Goal: Task Accomplishment & Management: Complete application form

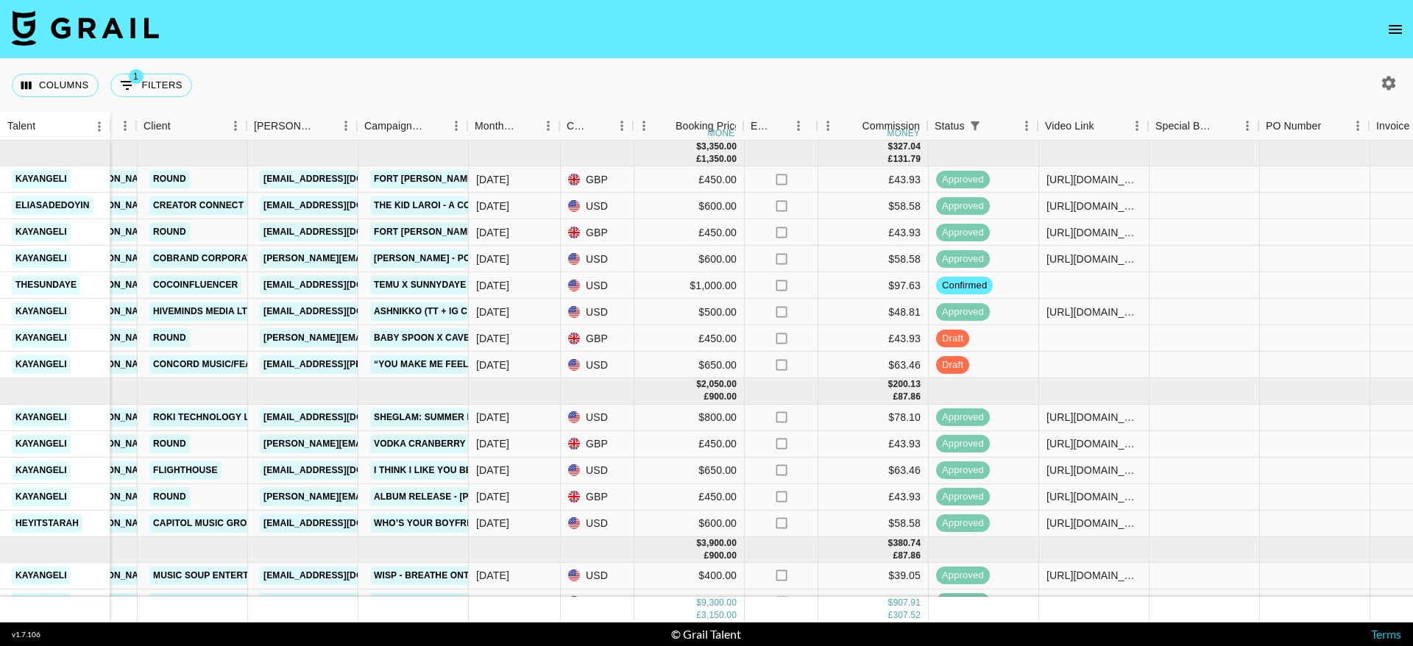
scroll to position [0, 353]
click at [1067, 363] on div at bounding box center [1092, 365] width 110 height 26
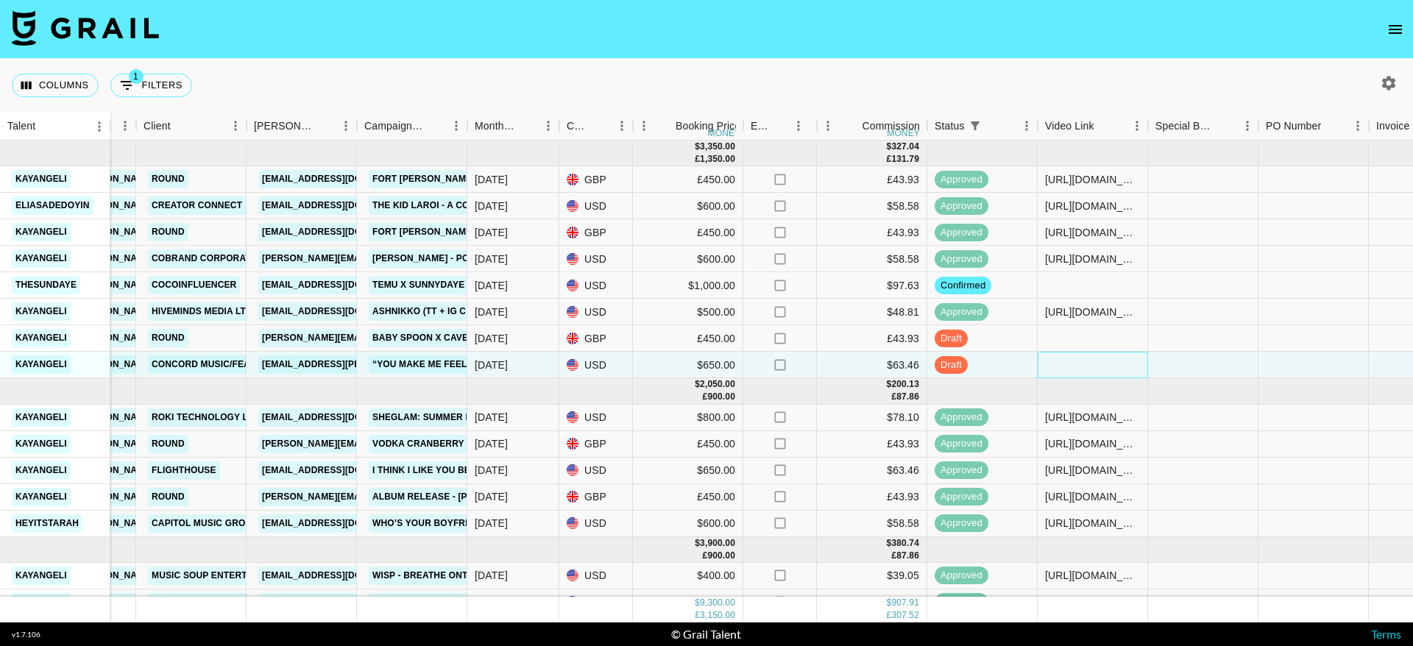
click at [1067, 363] on div at bounding box center [1092, 365] width 110 height 26
type input "https://www.tiktok.com/@kayangeli/video/7559704579030437142"
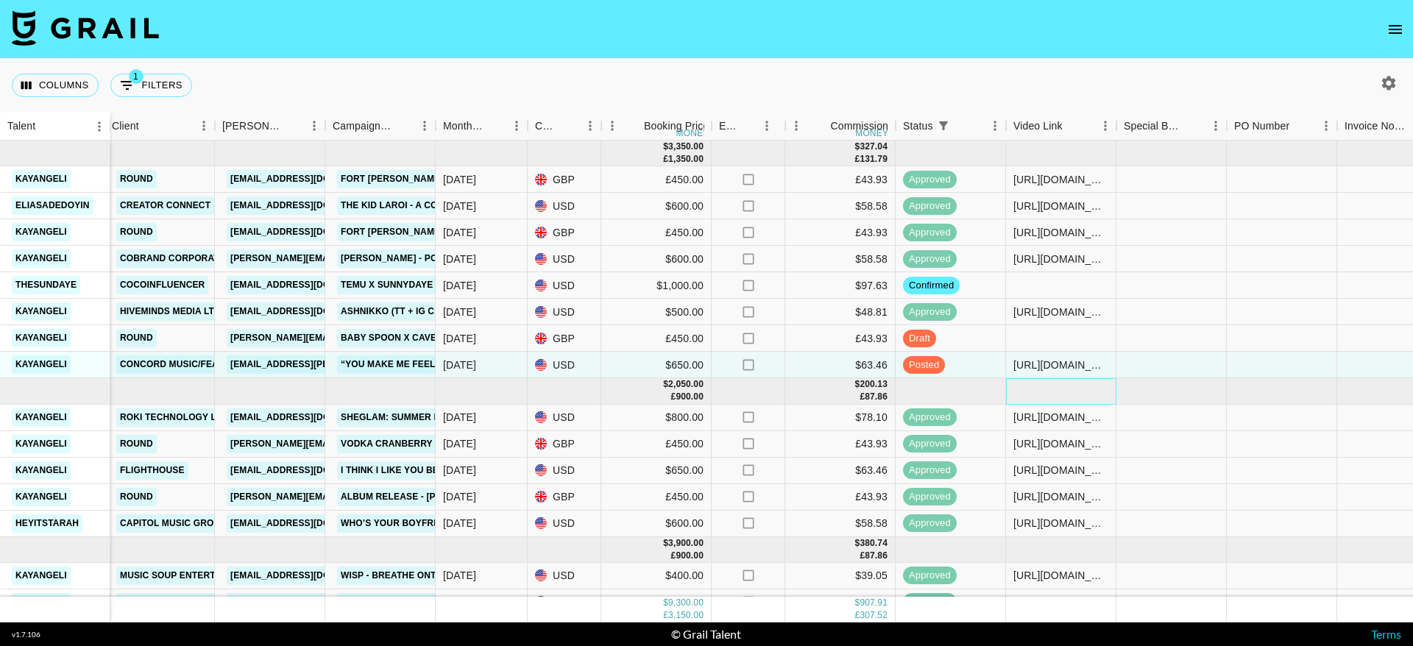
scroll to position [0, 385]
click at [354, 361] on link "“You Make Me Feel (Mighty Real)” Bright Light Bright Light Remix" at bounding box center [507, 364] width 341 height 18
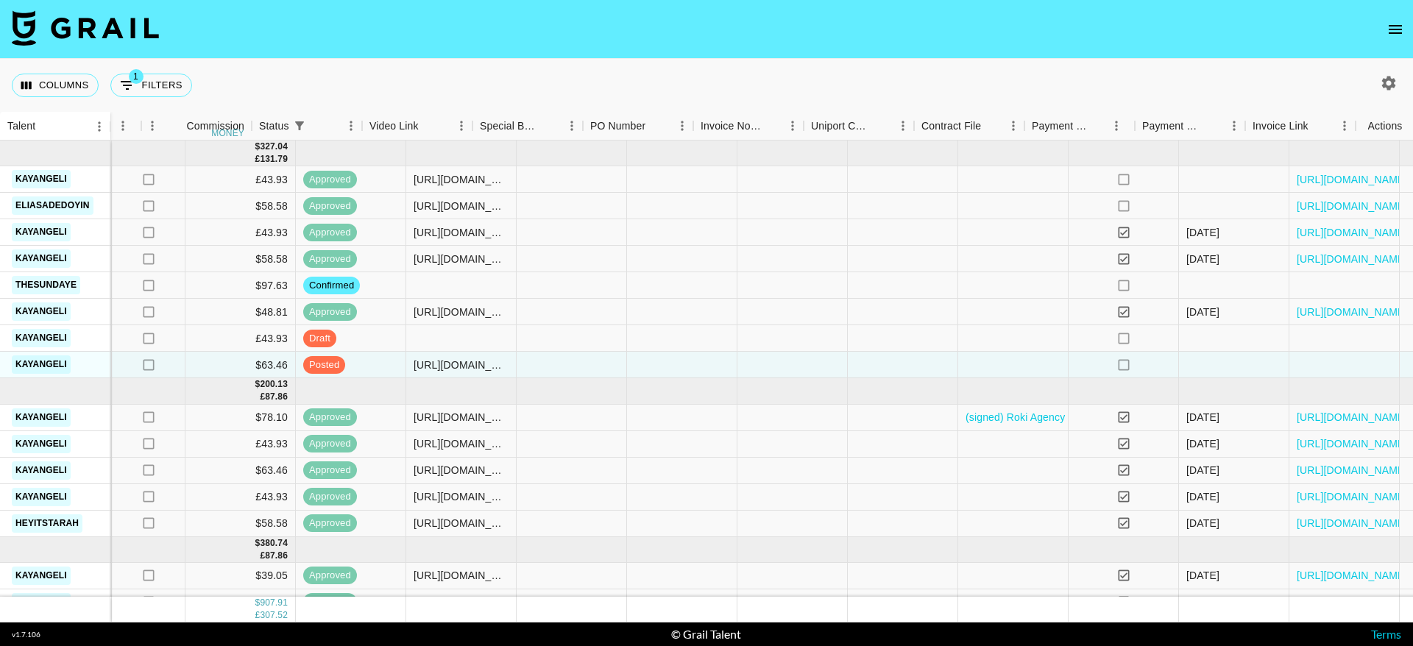
scroll to position [0, 1047]
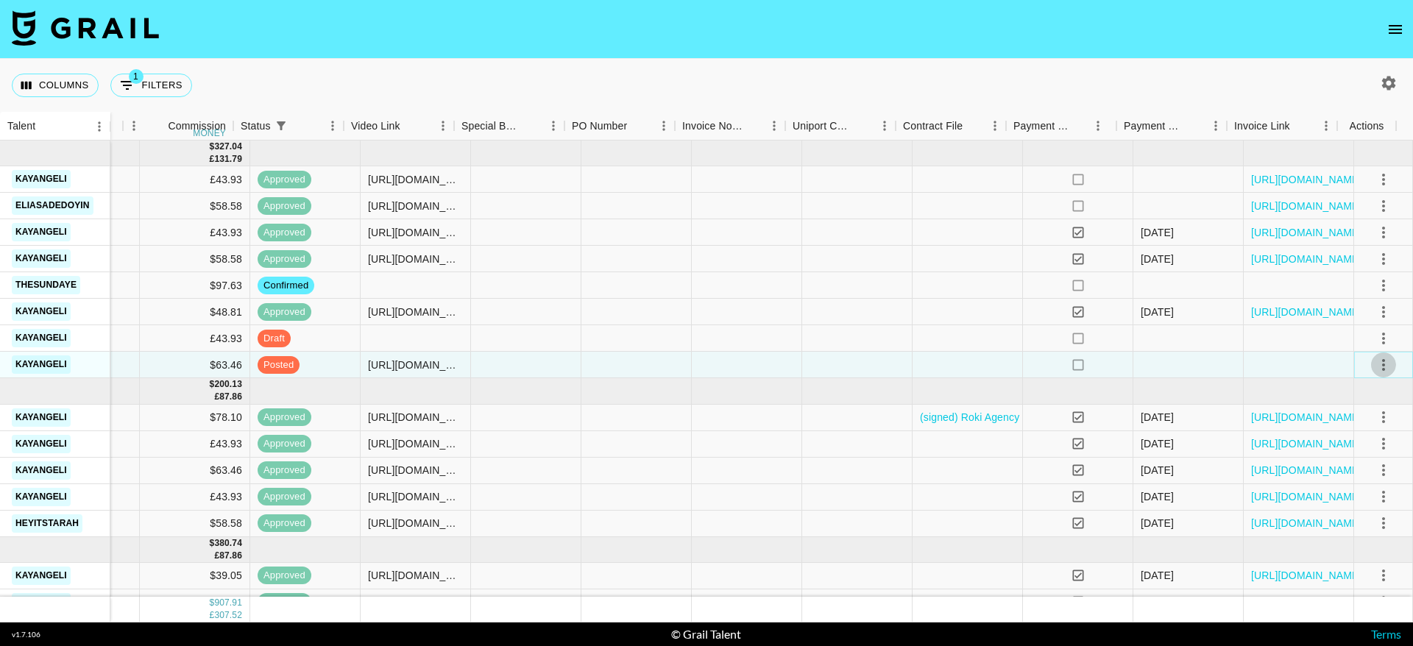
click at [1374, 365] on icon "select merge strategy" at bounding box center [1383, 365] width 18 height 18
click at [1363, 496] on div "Approve" at bounding box center [1351, 503] width 45 height 18
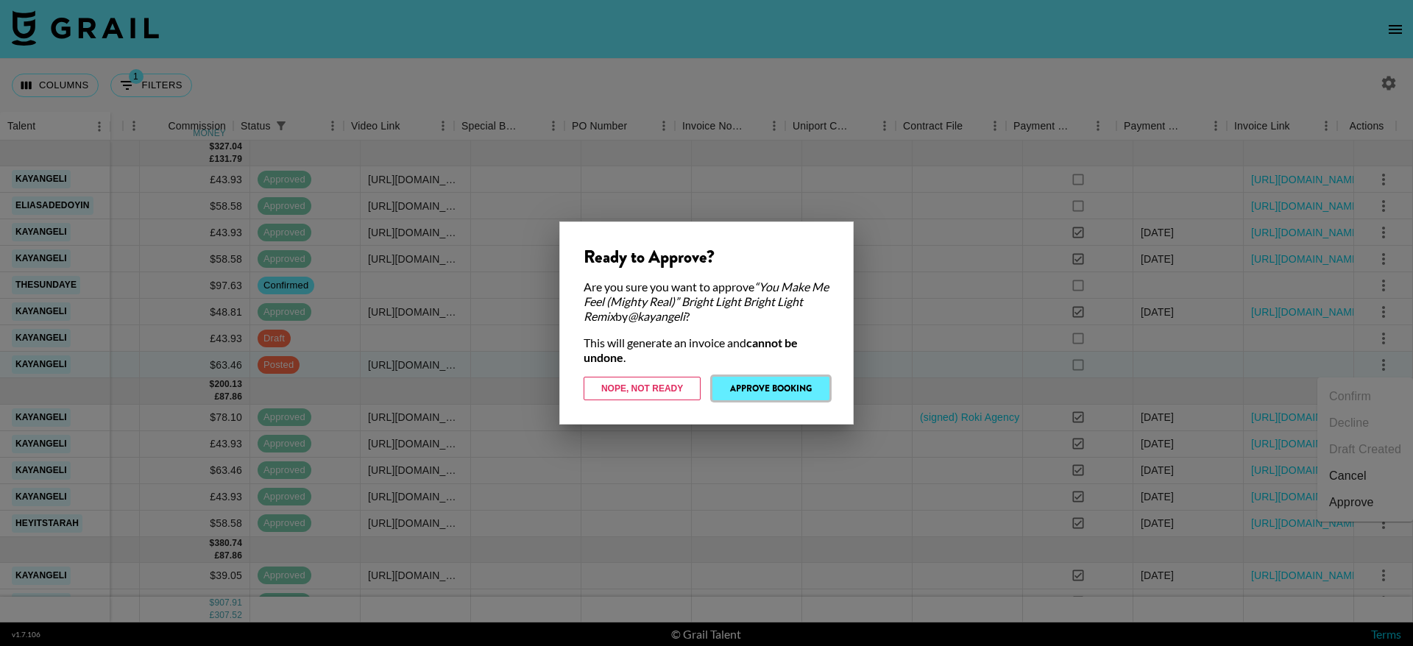
click at [756, 380] on button "Approve Booking" at bounding box center [770, 389] width 117 height 24
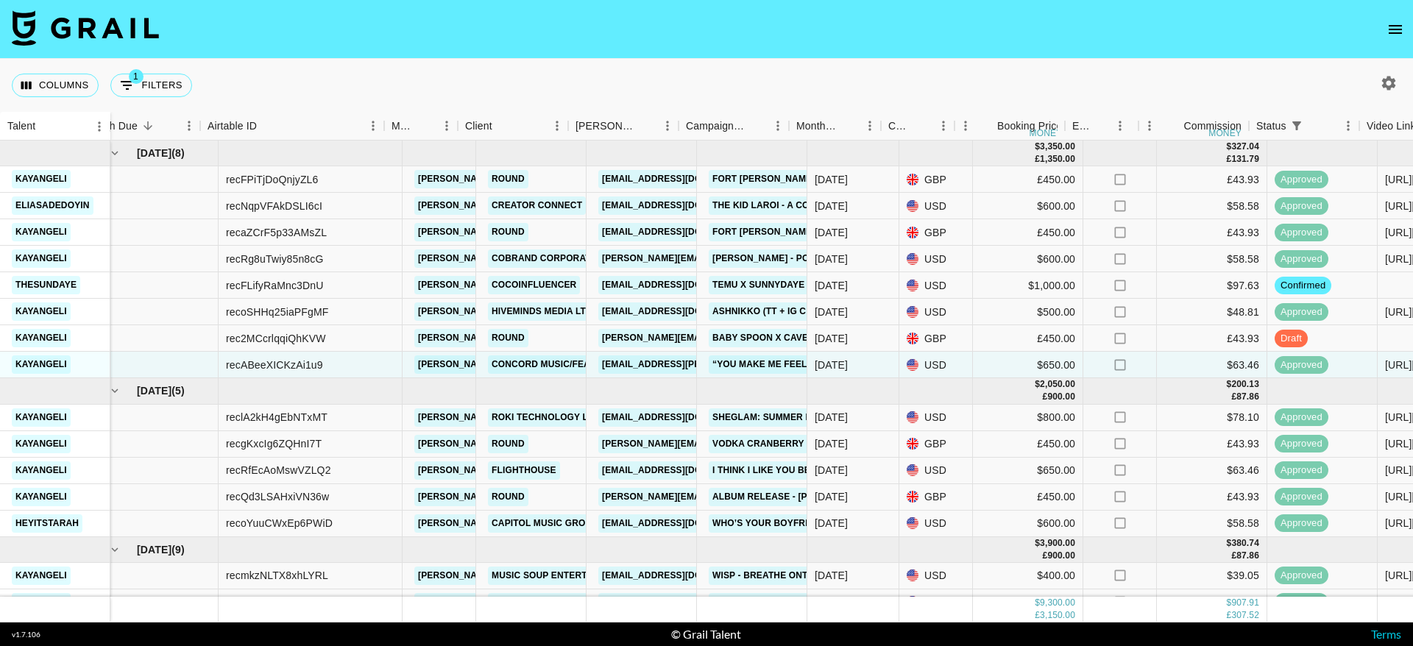
scroll to position [0, 0]
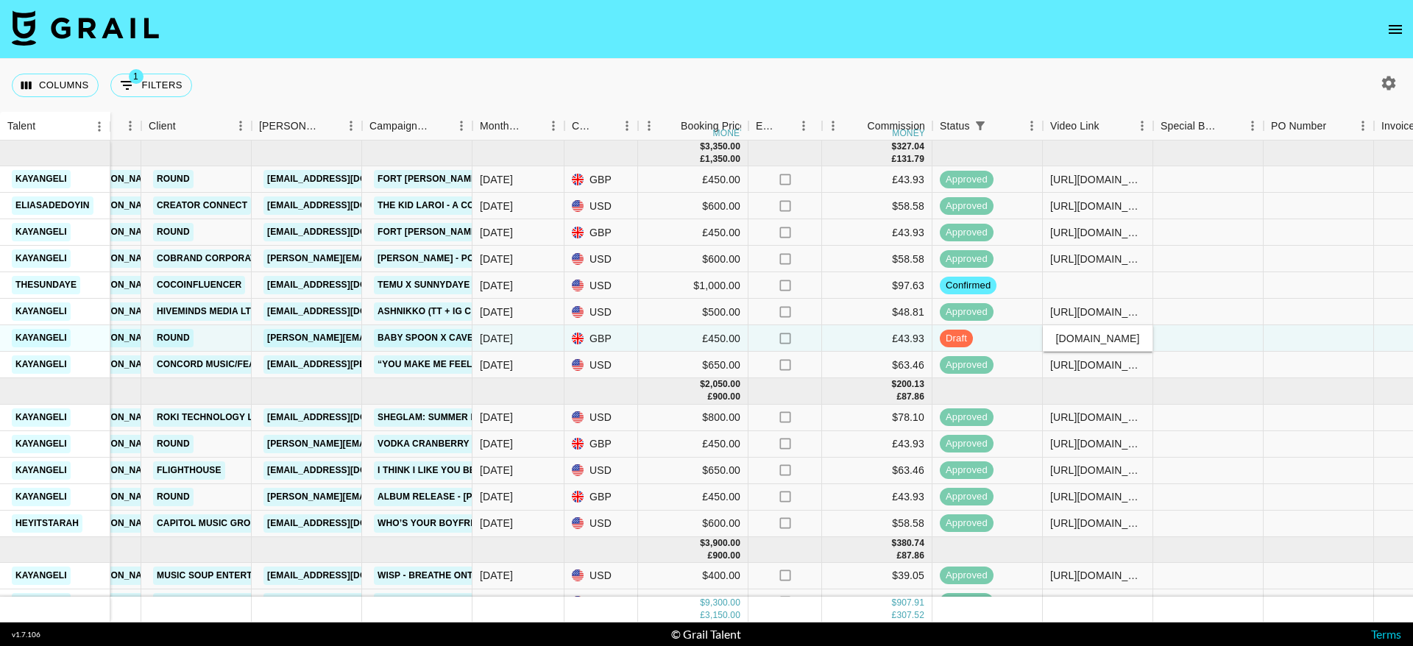
scroll to position [0, 1047]
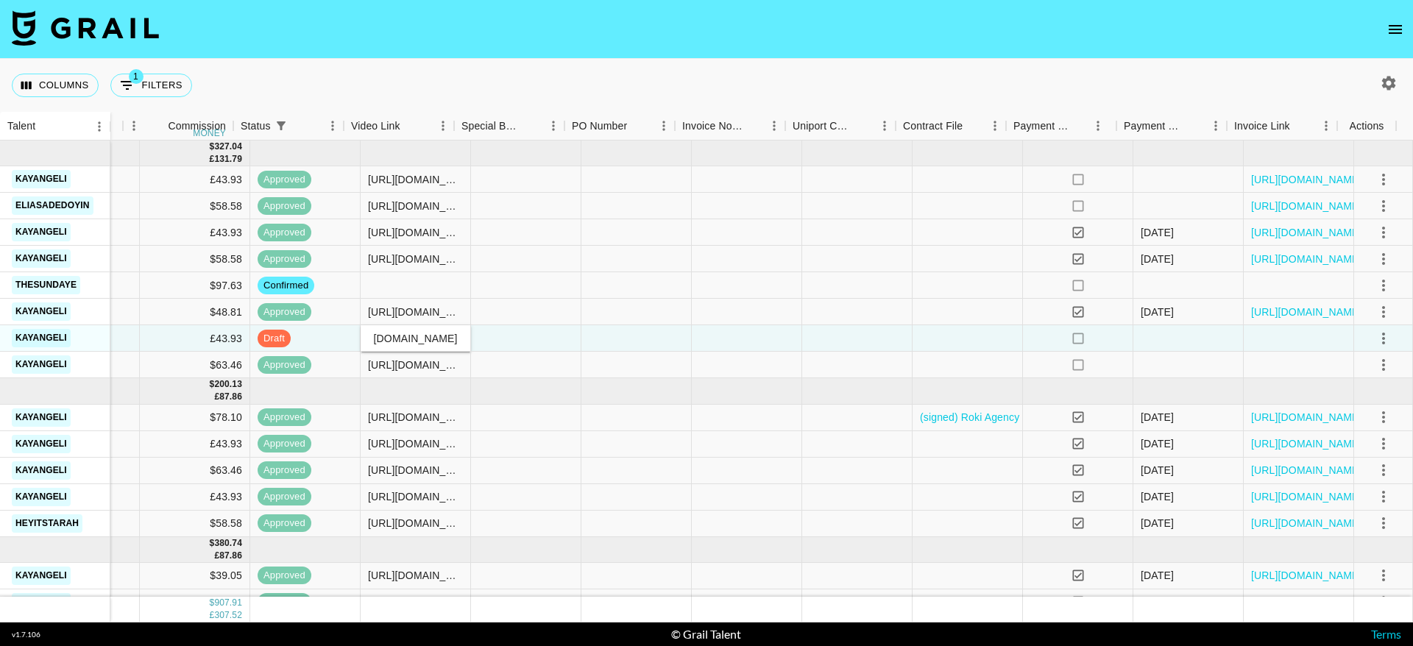
type input "[URL][DOMAIN_NAME]"
click at [1374, 336] on icon "select merge strategy" at bounding box center [1383, 339] width 18 height 18
click at [1342, 474] on div "Approve" at bounding box center [1351, 476] width 45 height 18
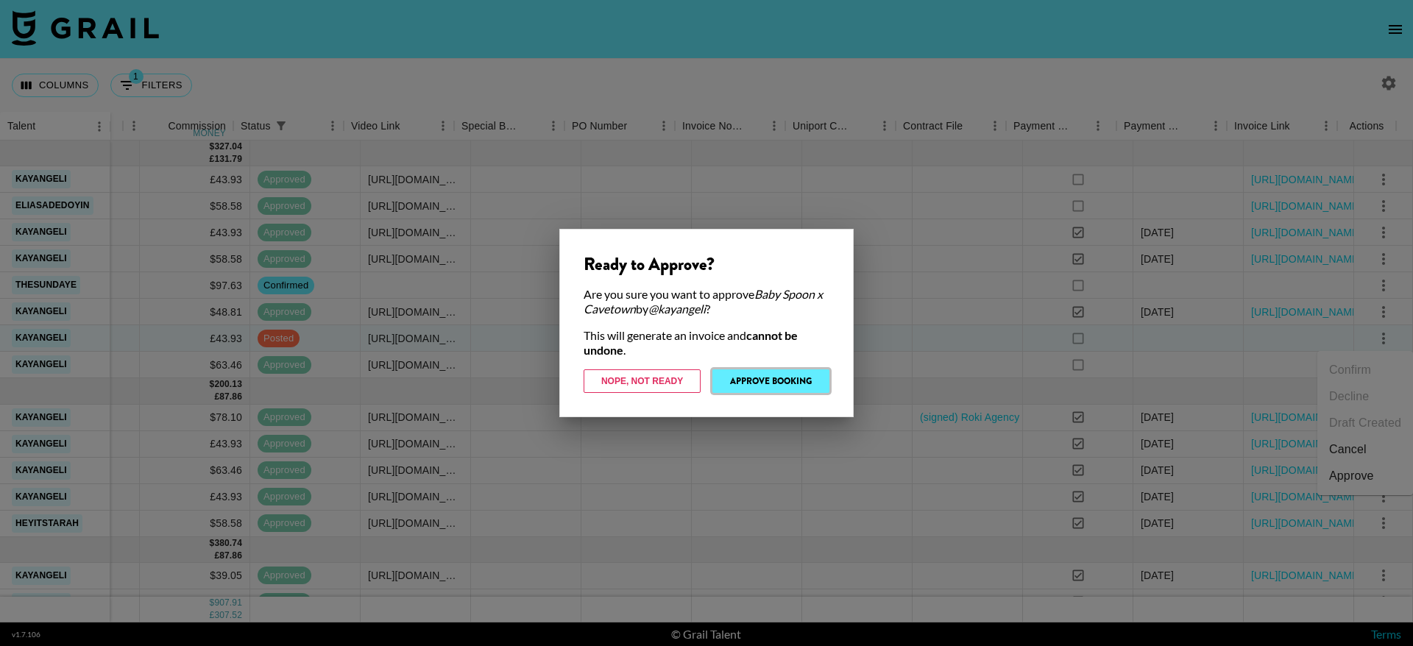
click at [748, 381] on button "Approve Booking" at bounding box center [770, 381] width 117 height 24
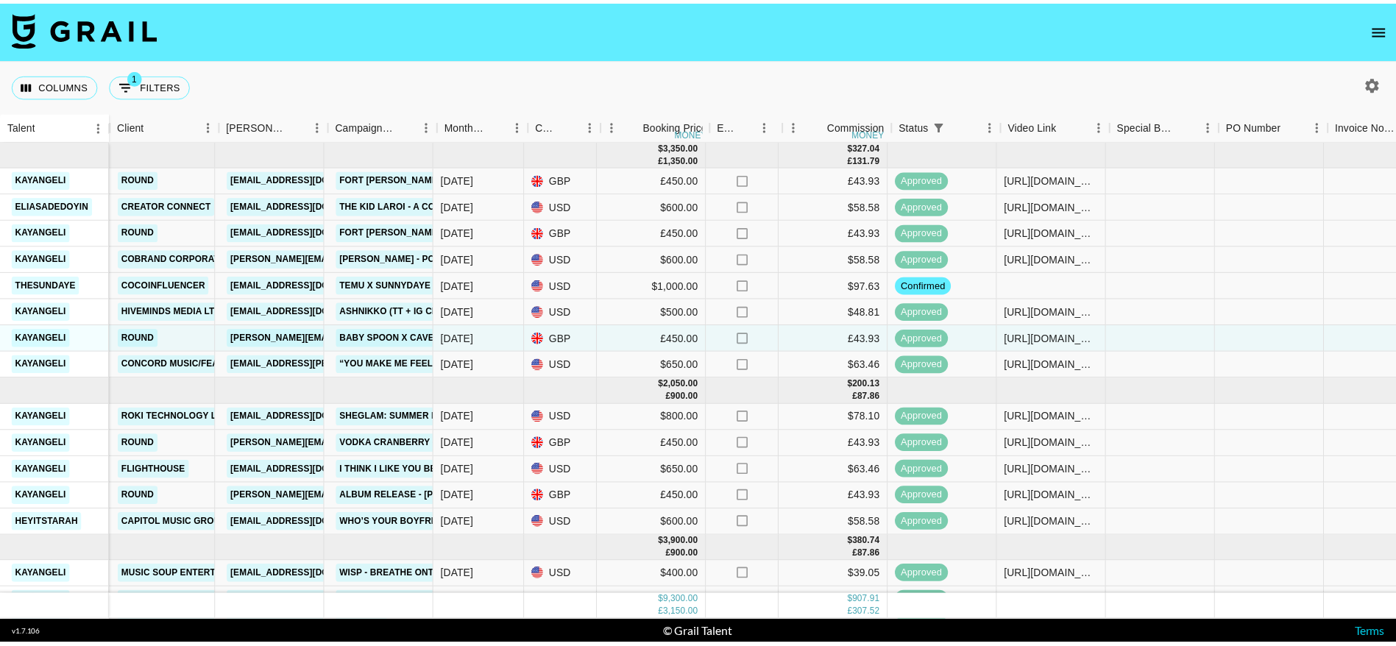
scroll to position [0, 377]
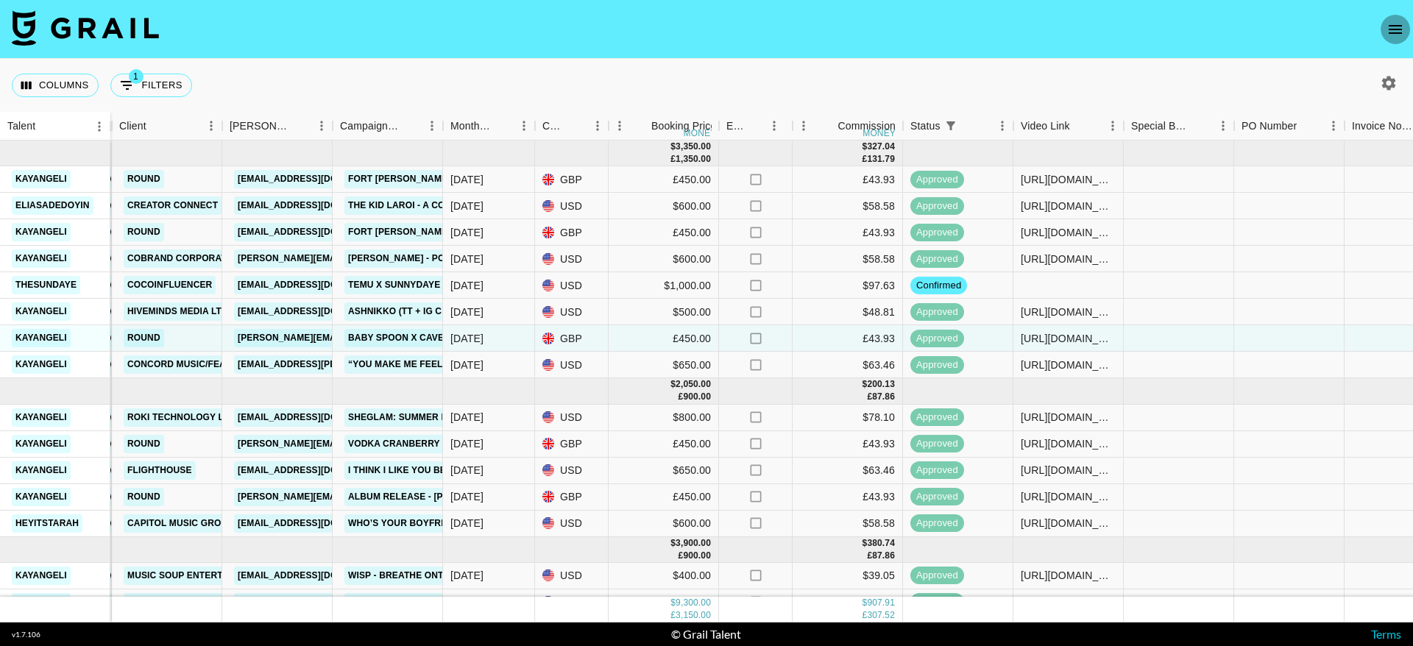
click at [1392, 24] on icon "open drawer" at bounding box center [1395, 30] width 18 height 18
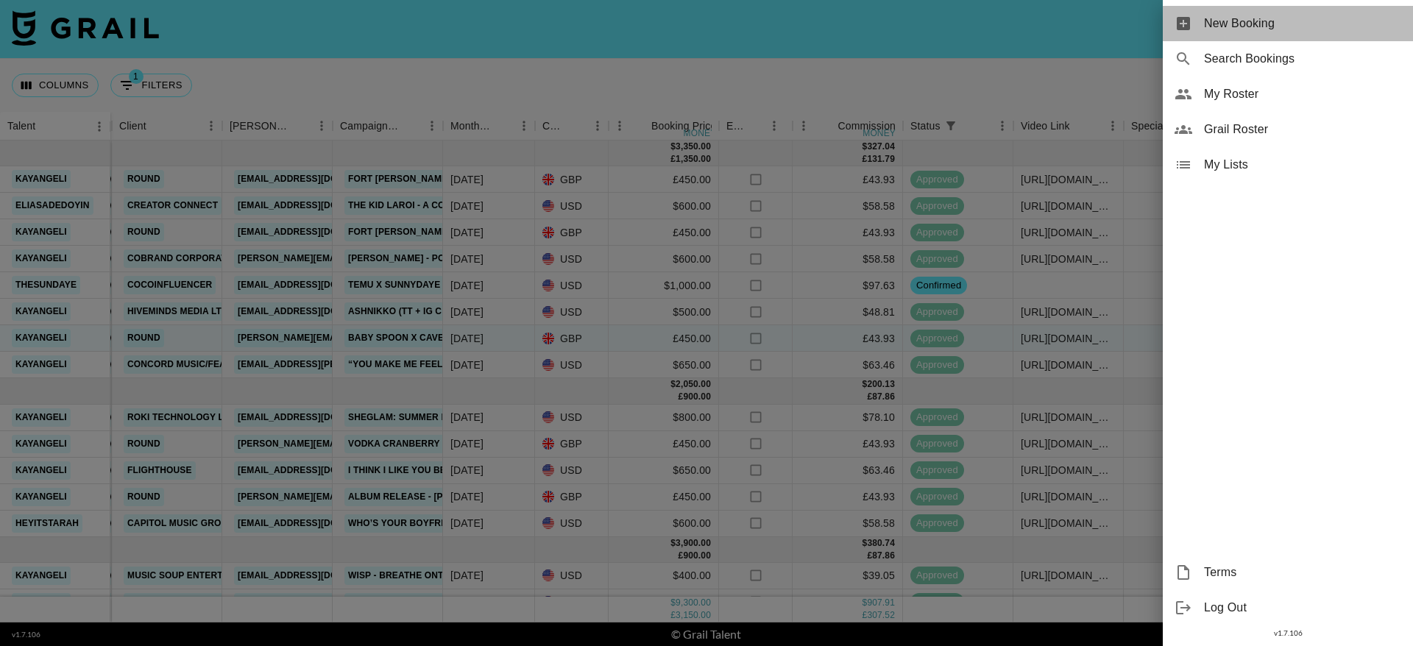
click at [1264, 18] on span "New Booking" at bounding box center [1302, 24] width 197 height 18
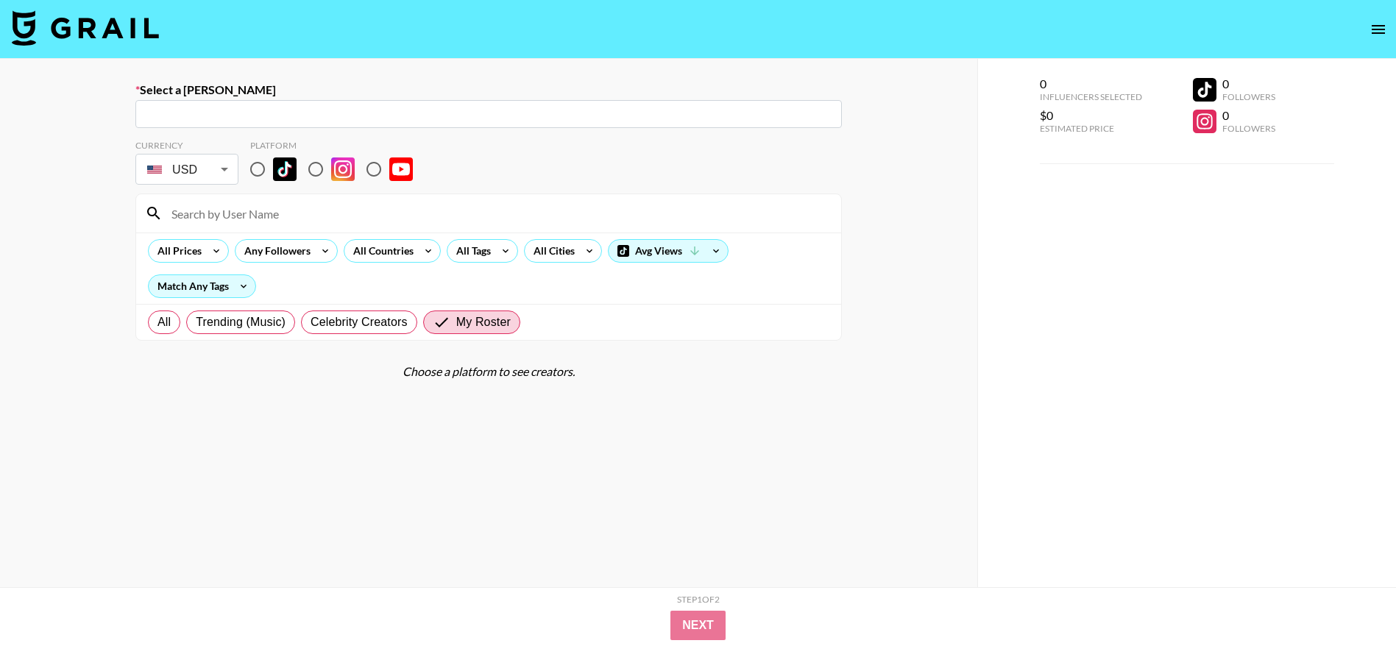
click at [324, 118] on input "text" at bounding box center [488, 114] width 689 height 17
click at [328, 117] on input "text" at bounding box center [488, 114] width 689 height 17
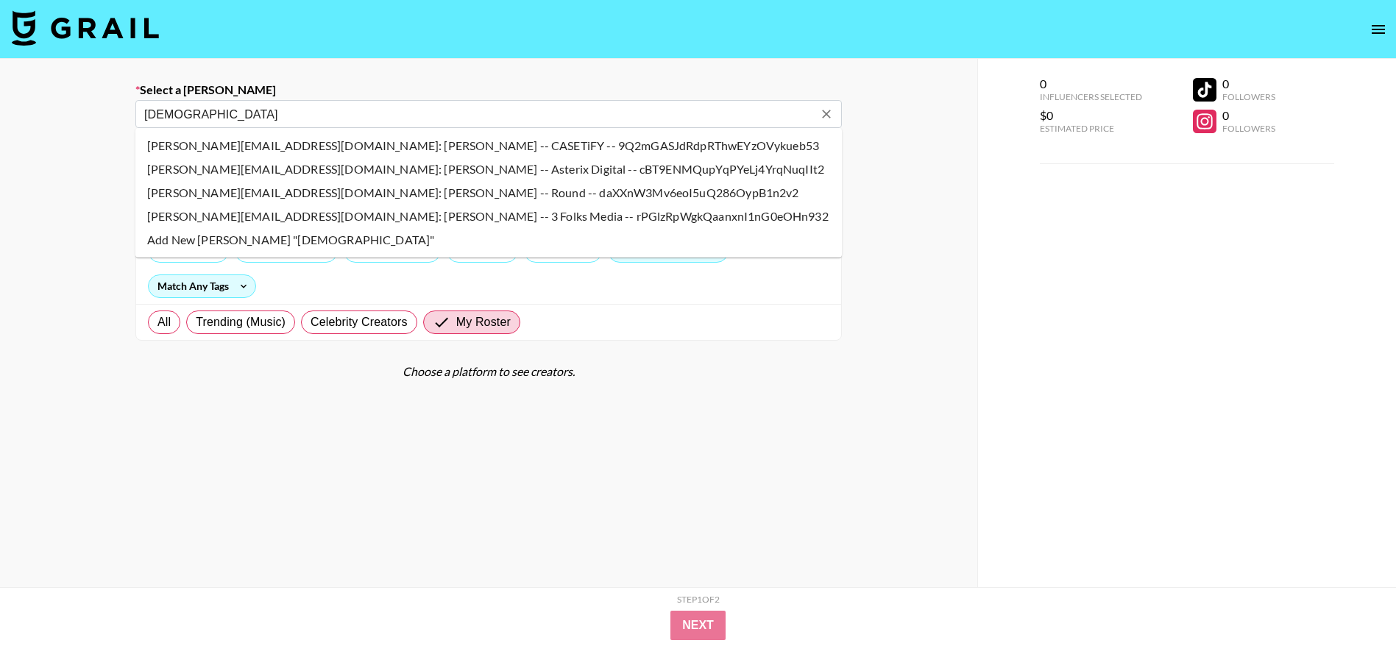
type input "shivam@thisisround.com: Shivam Srivastava -- Round -- daXXnW3Mv6eoI5uQ286OypB1n…"
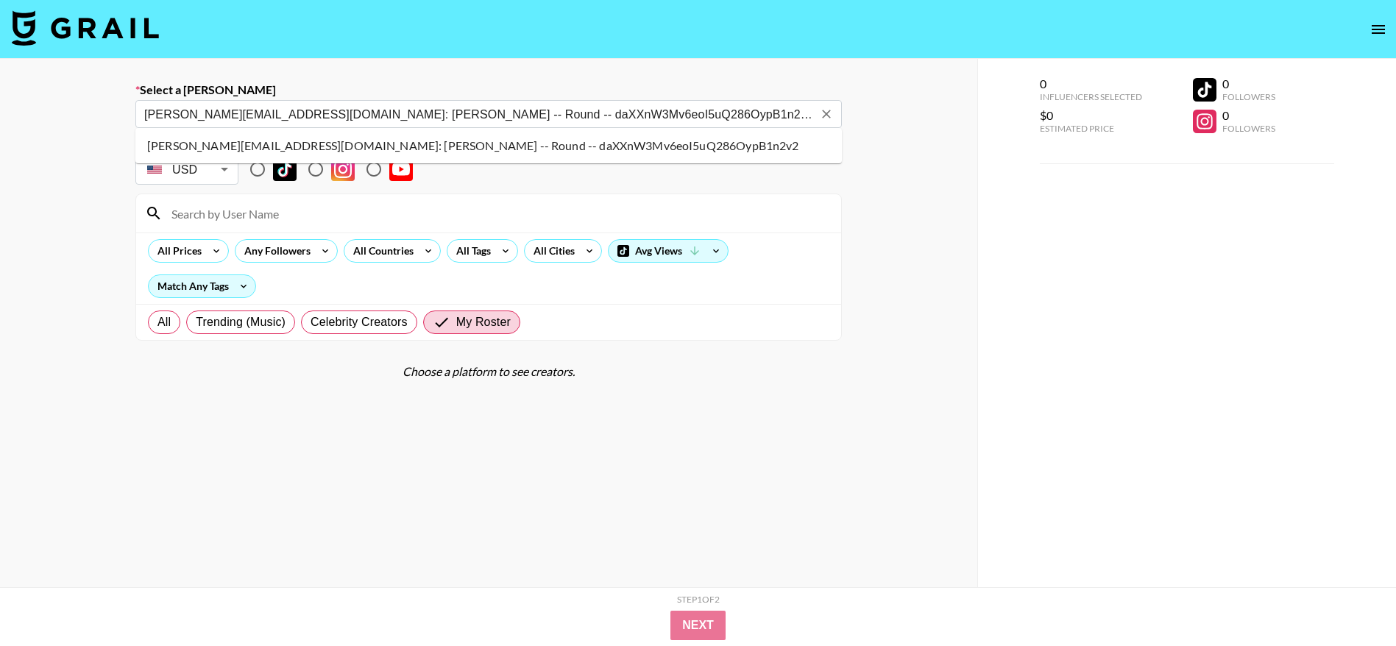
click at [291, 138] on li "shivam@thisisround.com: Shivam Srivastava -- Round -- daXXnW3Mv6eoI5uQ286OypB1n…" at bounding box center [488, 146] width 706 height 24
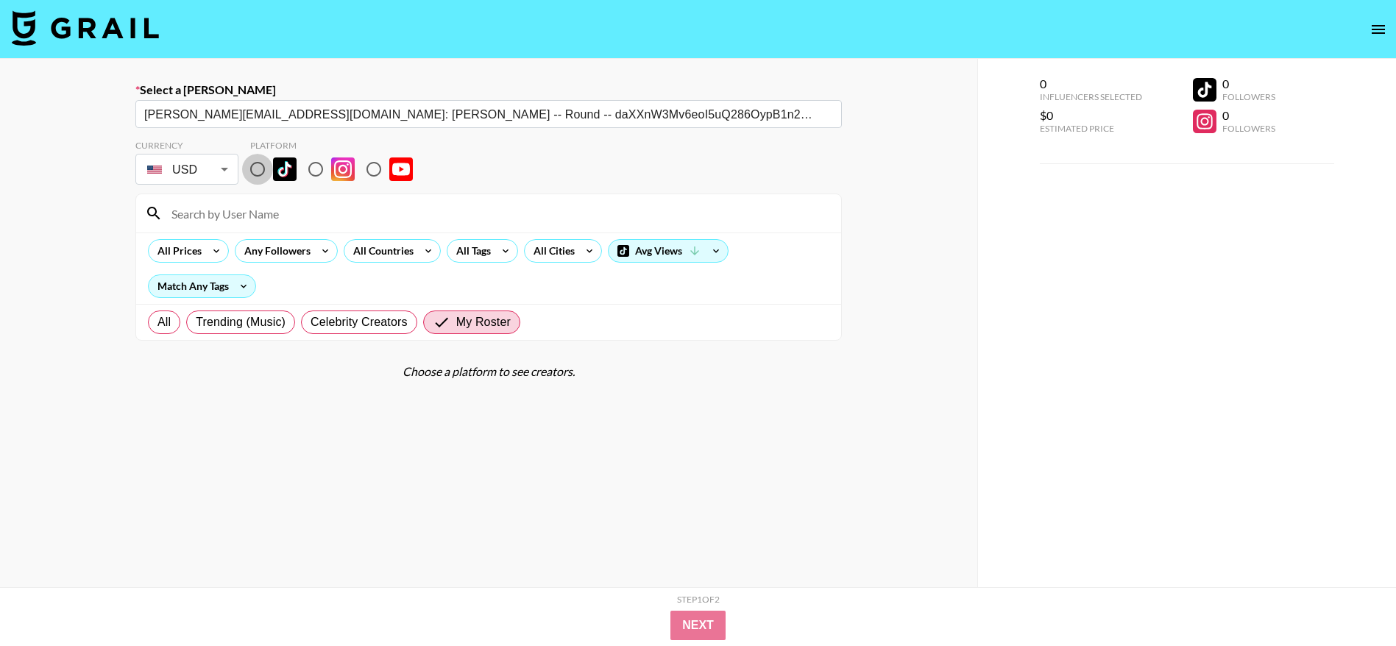
click at [255, 165] on input "radio" at bounding box center [257, 169] width 31 height 31
radio input "true"
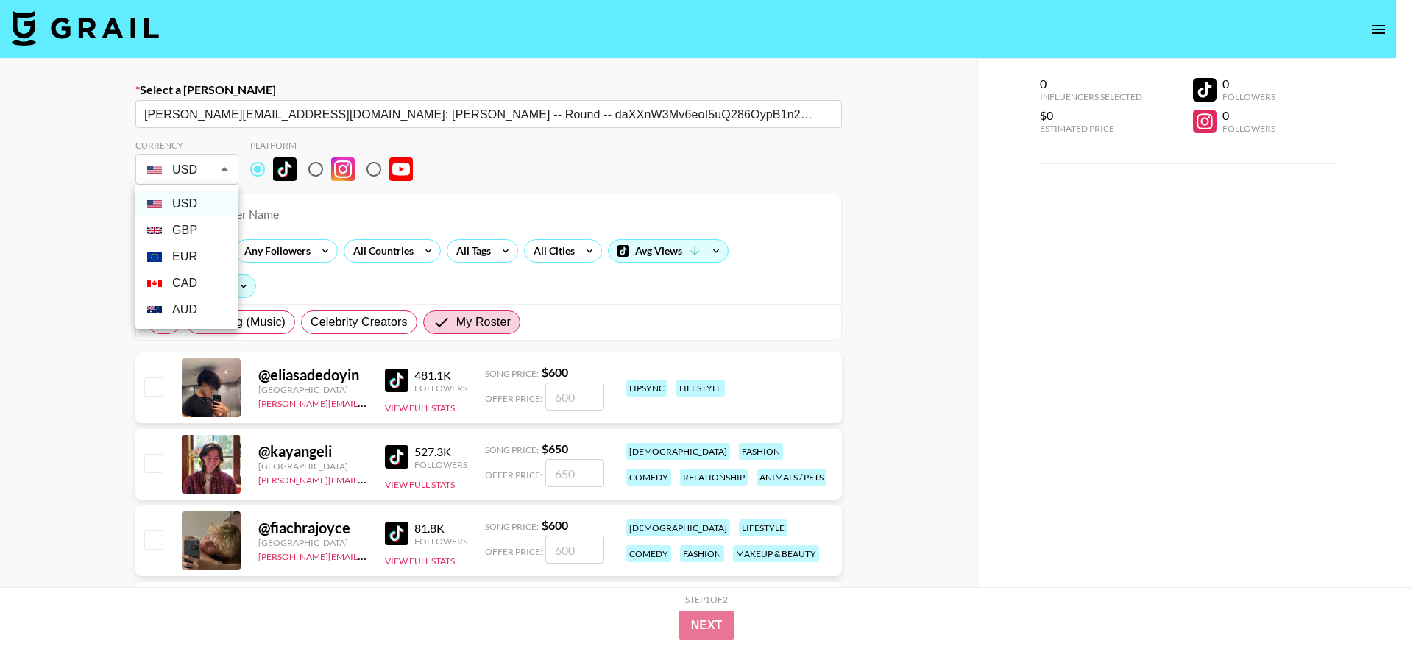
click at [215, 180] on body "Select a Booker shivam@thisisround.com: Shivam Srivastava -- Round -- daXXnW3Mv…" at bounding box center [706, 529] width 1413 height 1059
click at [173, 230] on li "GBP" at bounding box center [186, 230] width 103 height 26
type input "GBP"
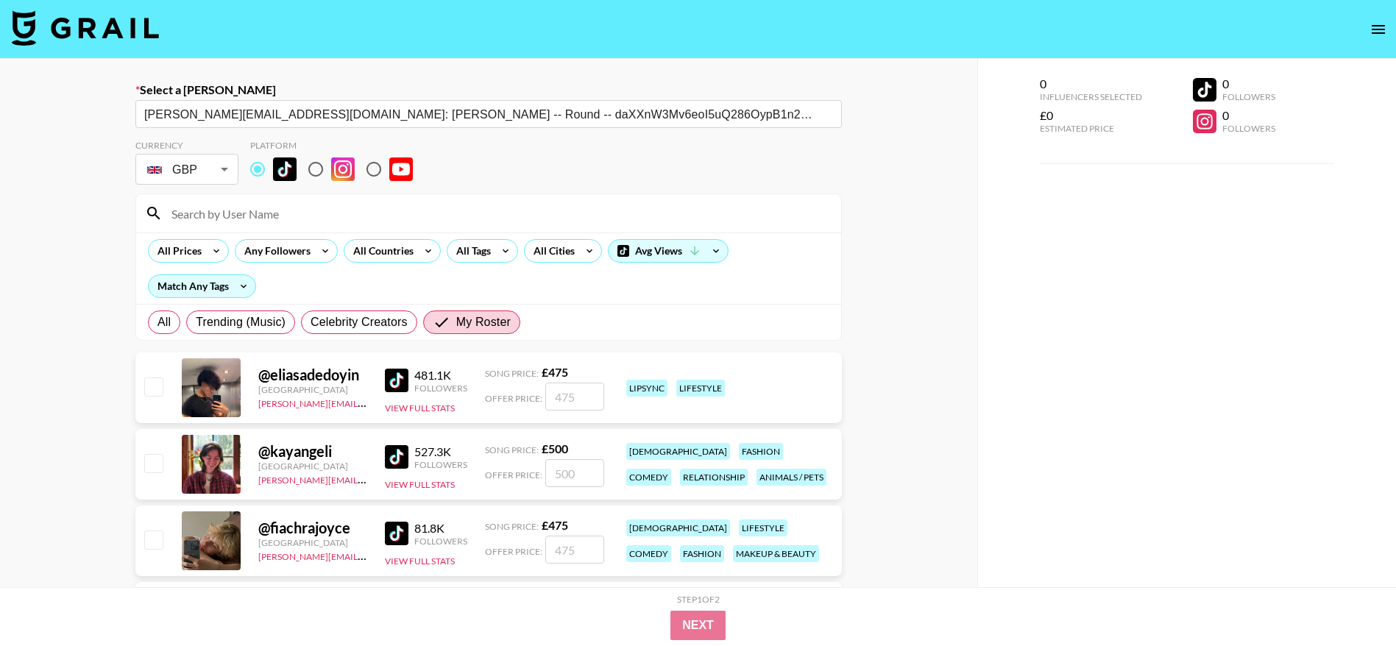
click at [277, 218] on input at bounding box center [497, 214] width 669 height 24
type input "kayang"
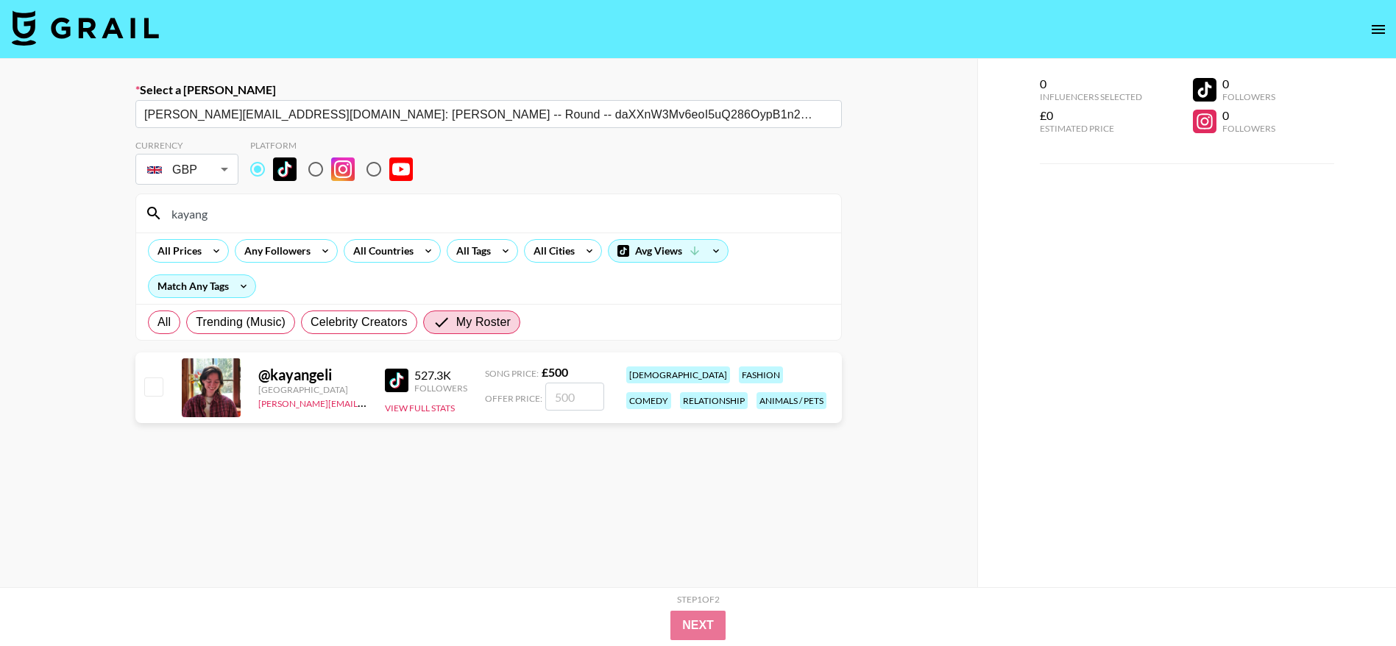
click at [155, 392] on input "checkbox" at bounding box center [153, 386] width 18 height 18
checkbox input "true"
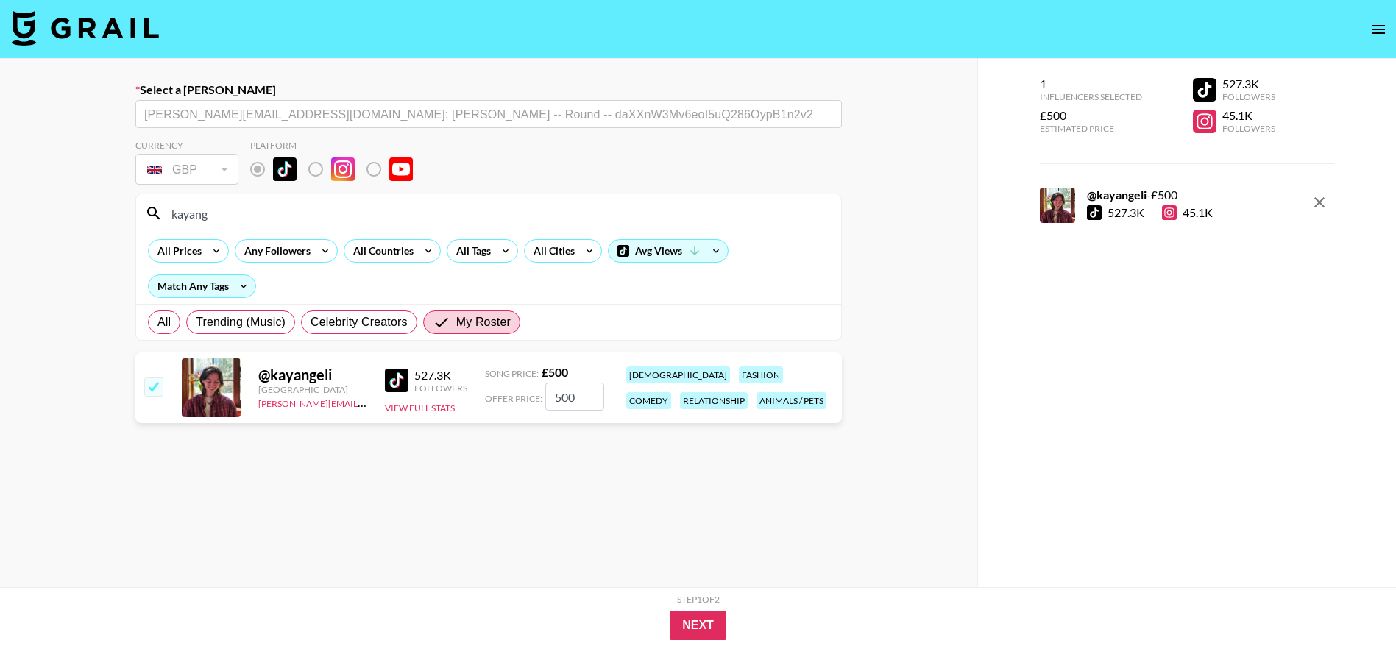
drag, startPoint x: 594, startPoint y: 391, endPoint x: 516, endPoint y: 398, distance: 78.3
click at [516, 398] on div "Offer Price: 500" at bounding box center [544, 397] width 119 height 28
type input "450"
click at [709, 628] on button "Next" at bounding box center [697, 625] width 57 height 29
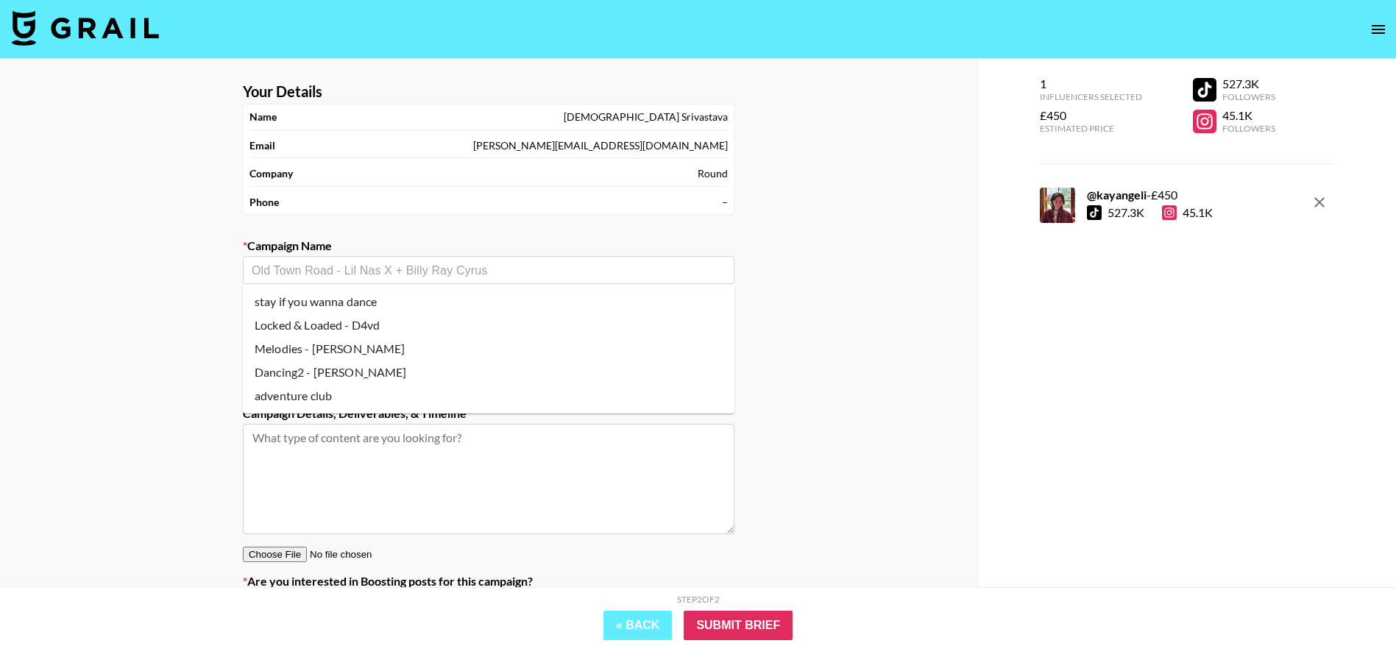
click at [283, 275] on input "text" at bounding box center [489, 270] width 474 height 17
drag, startPoint x: 283, startPoint y: 274, endPoint x: 269, endPoint y: 274, distance: 13.2
click at [269, 274] on input "text" at bounding box center [489, 270] width 474 height 17
click at [296, 349] on li "Melodies - [PERSON_NAME]" at bounding box center [488, 349] width 491 height 24
type input "Melodies - [PERSON_NAME]"
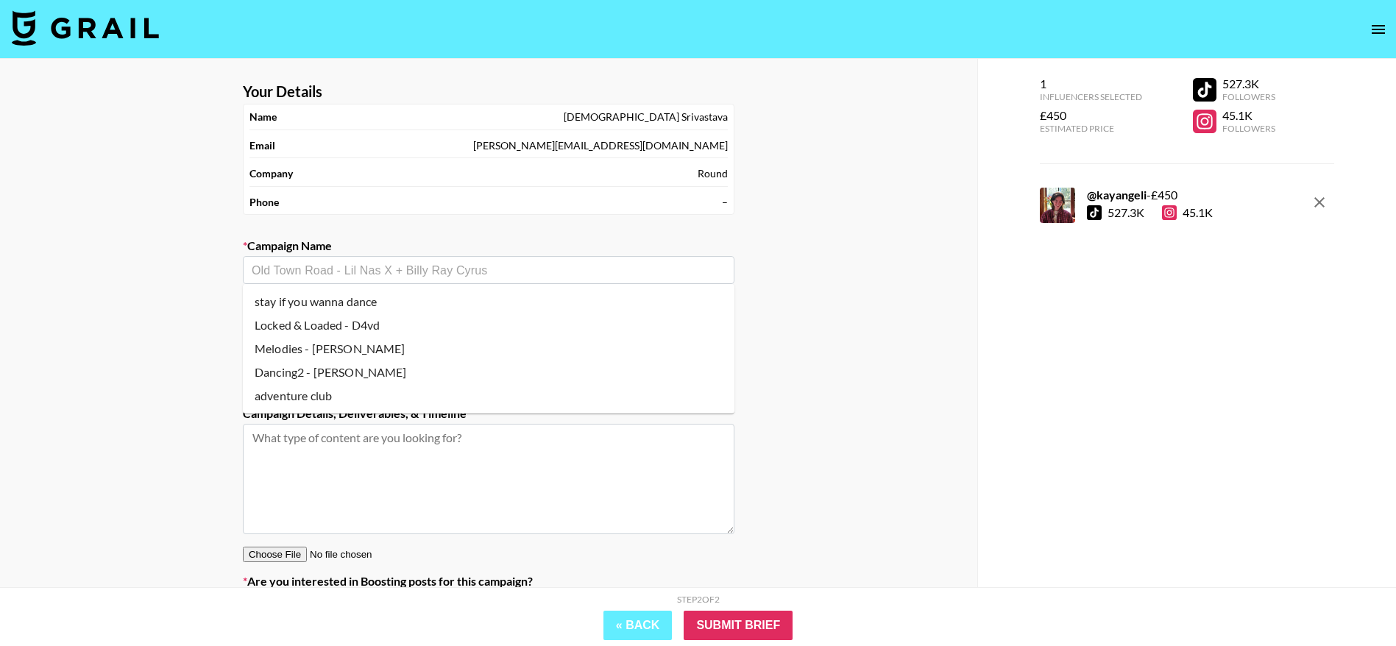
type input "https://www.tiktok.com/music/Melodies-From-the-Netflix-Series-Nobody-Wants-This…"
type textarea "TikTok --"
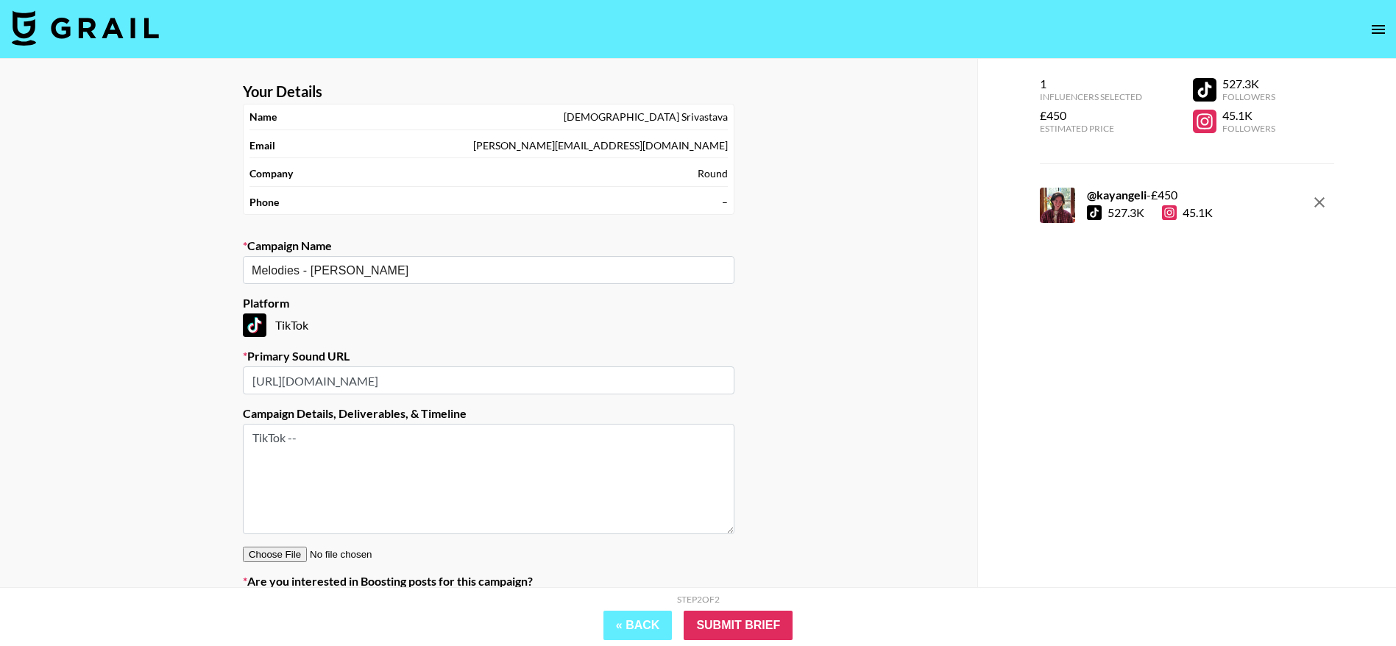
click at [547, 383] on input "https://www.tiktok.com/music/Melodies-From-the-Netflix-Series-Nobody-Wants-This…" at bounding box center [488, 380] width 491 height 28
click at [746, 619] on input "Submit Brief" at bounding box center [737, 625] width 109 height 29
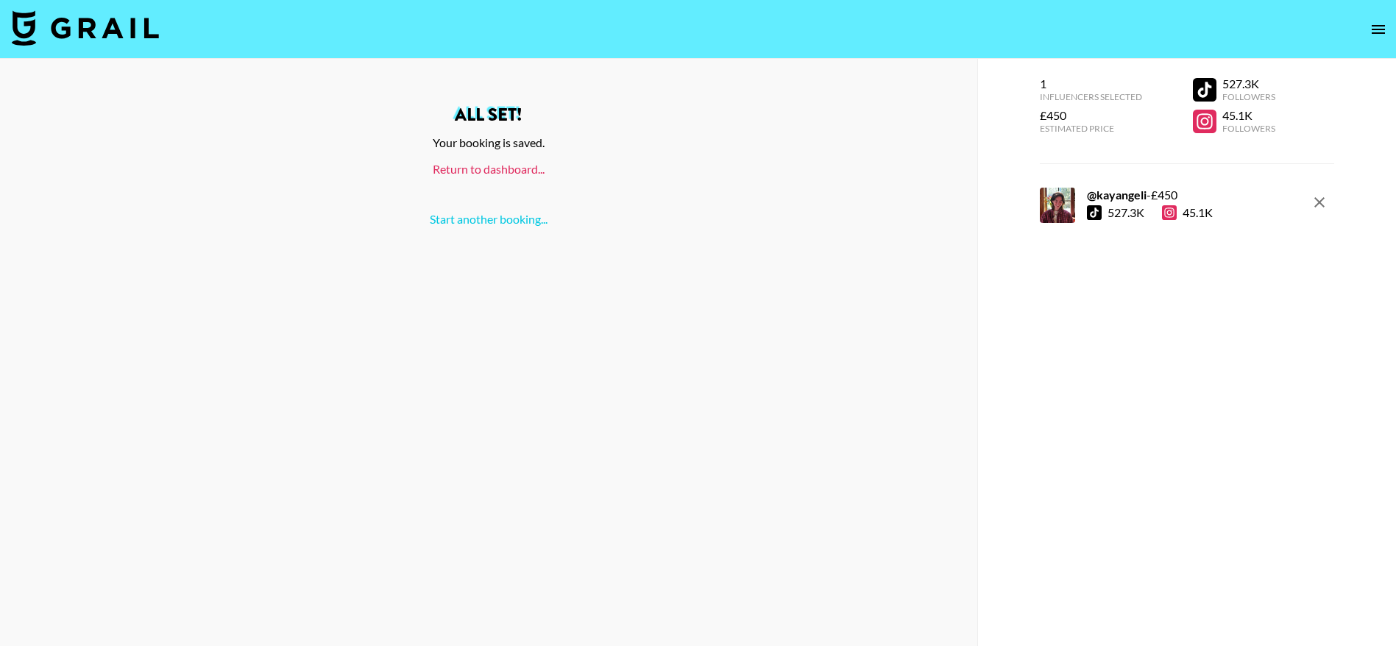
click at [474, 170] on link "Return to dashboard..." at bounding box center [489, 169] width 112 height 14
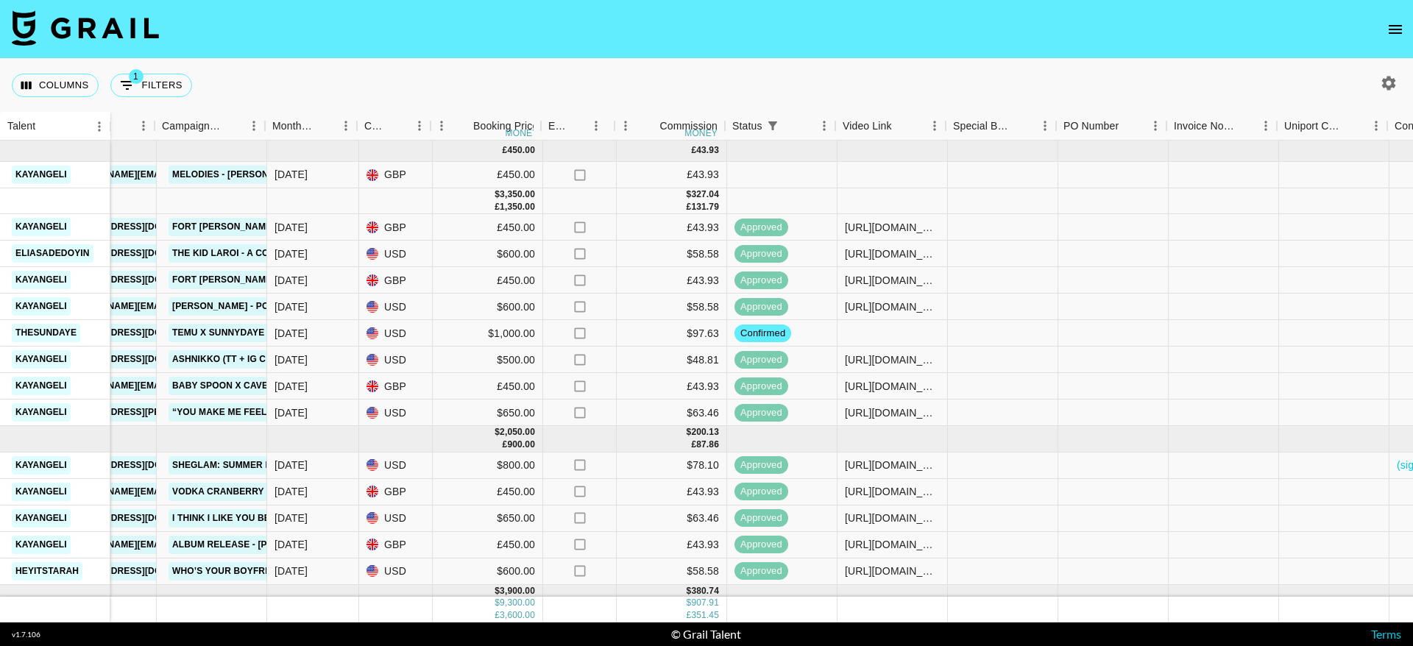
scroll to position [0, 558]
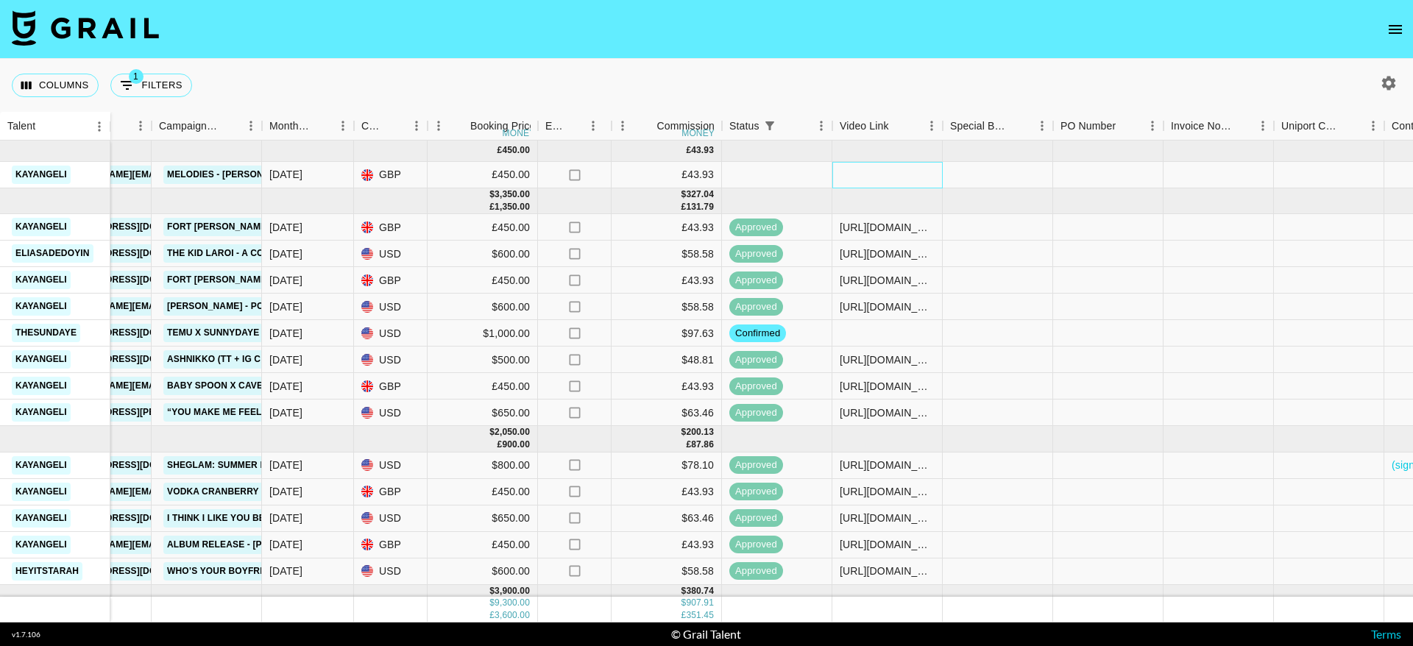
click at [889, 176] on div at bounding box center [887, 175] width 110 height 26
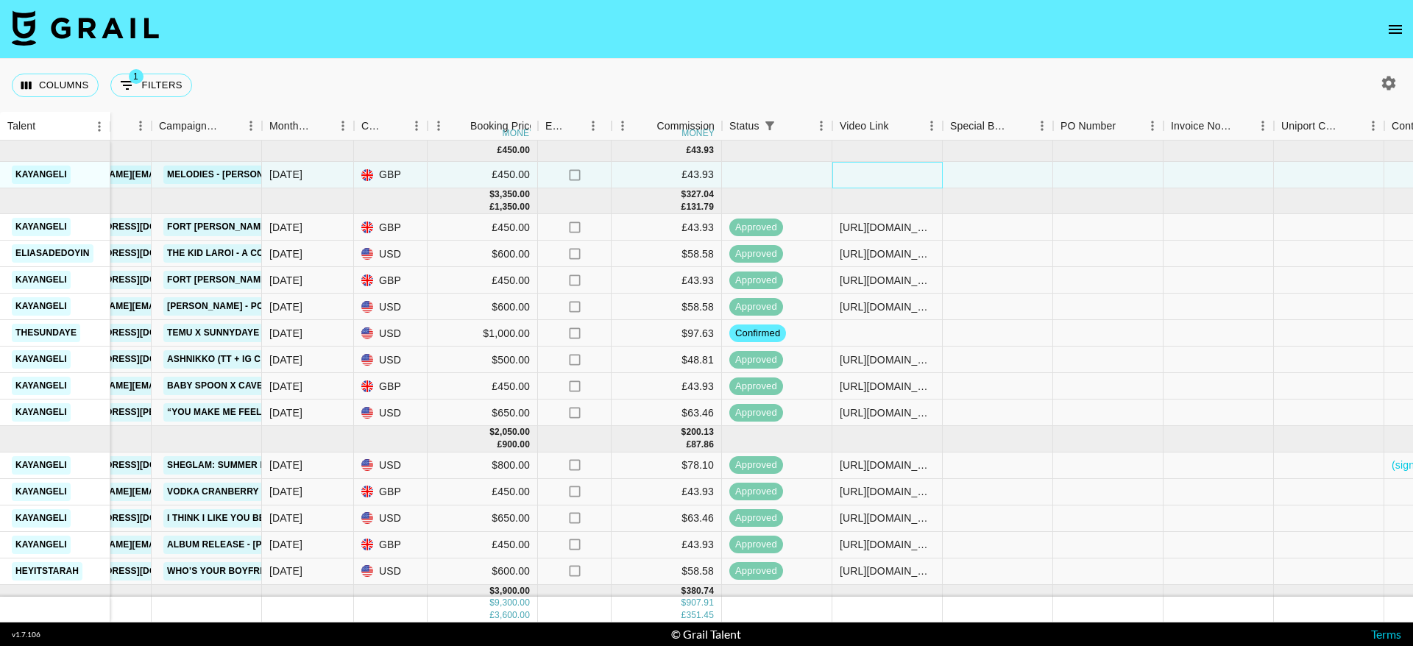
click at [889, 176] on div at bounding box center [887, 175] width 110 height 26
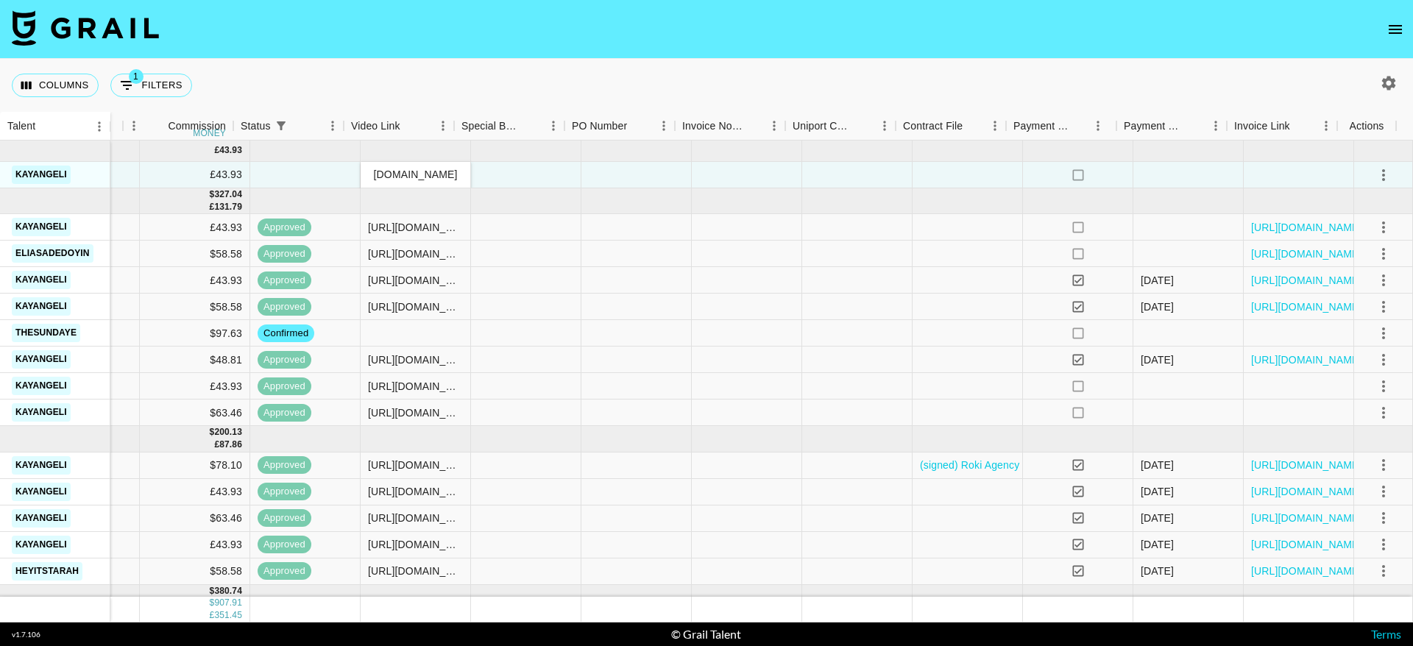
type input "https://www.tiktok.com/@kayangeli/video/7559254085862427926"
click at [1374, 171] on icon "select merge strategy" at bounding box center [1383, 175] width 18 height 18
click at [1330, 205] on li "Confirm" at bounding box center [1365, 206] width 96 height 26
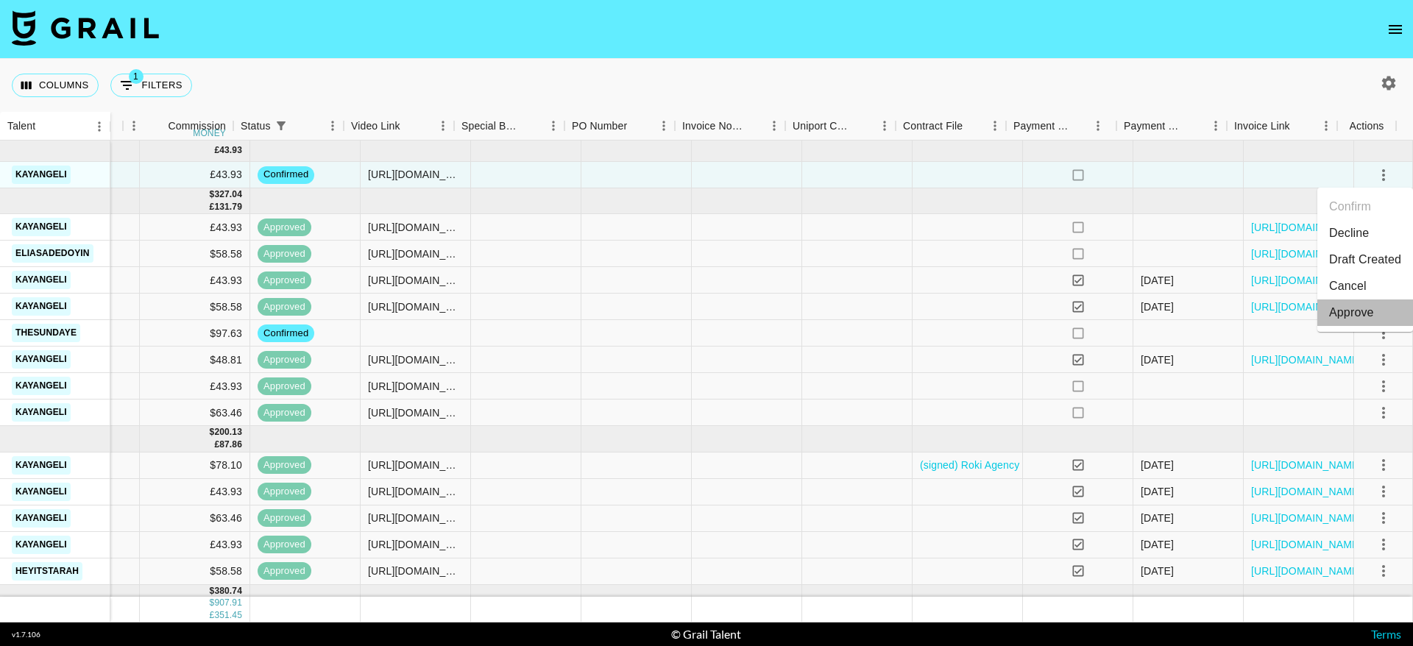
click at [1363, 305] on div "Approve" at bounding box center [1351, 313] width 45 height 18
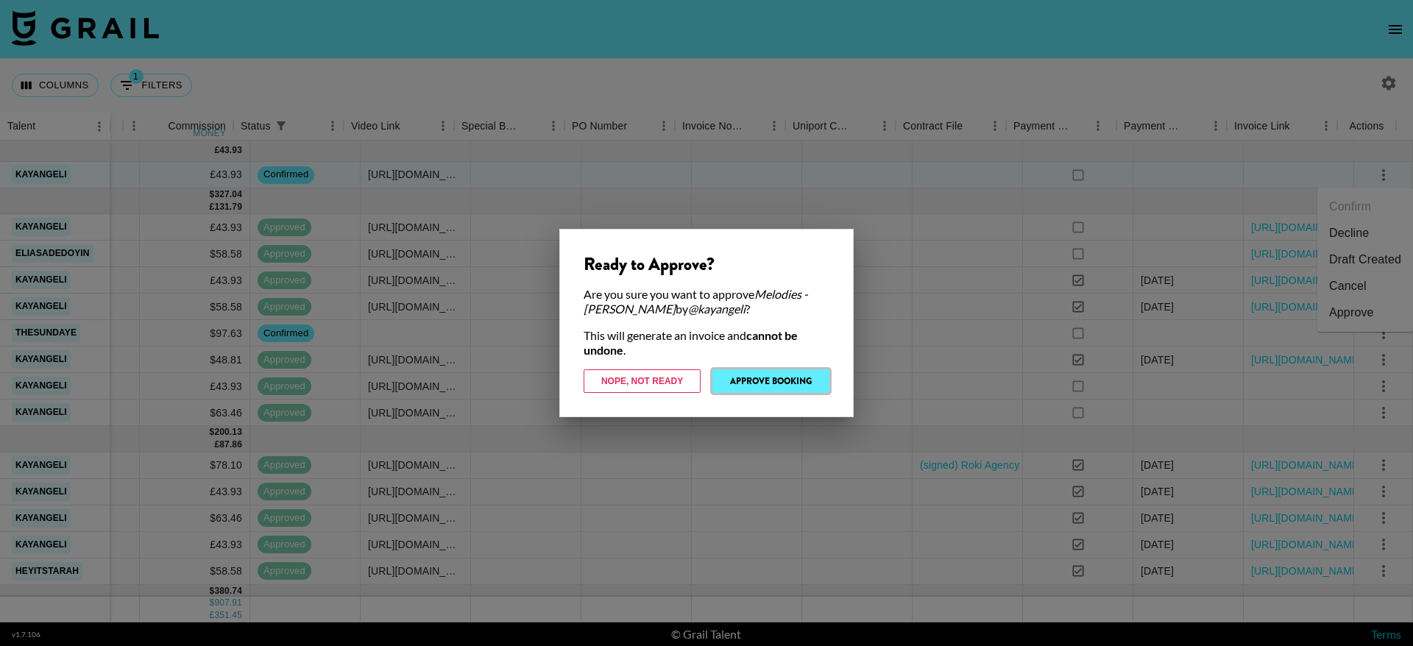
click at [770, 383] on button "Approve Booking" at bounding box center [770, 381] width 117 height 24
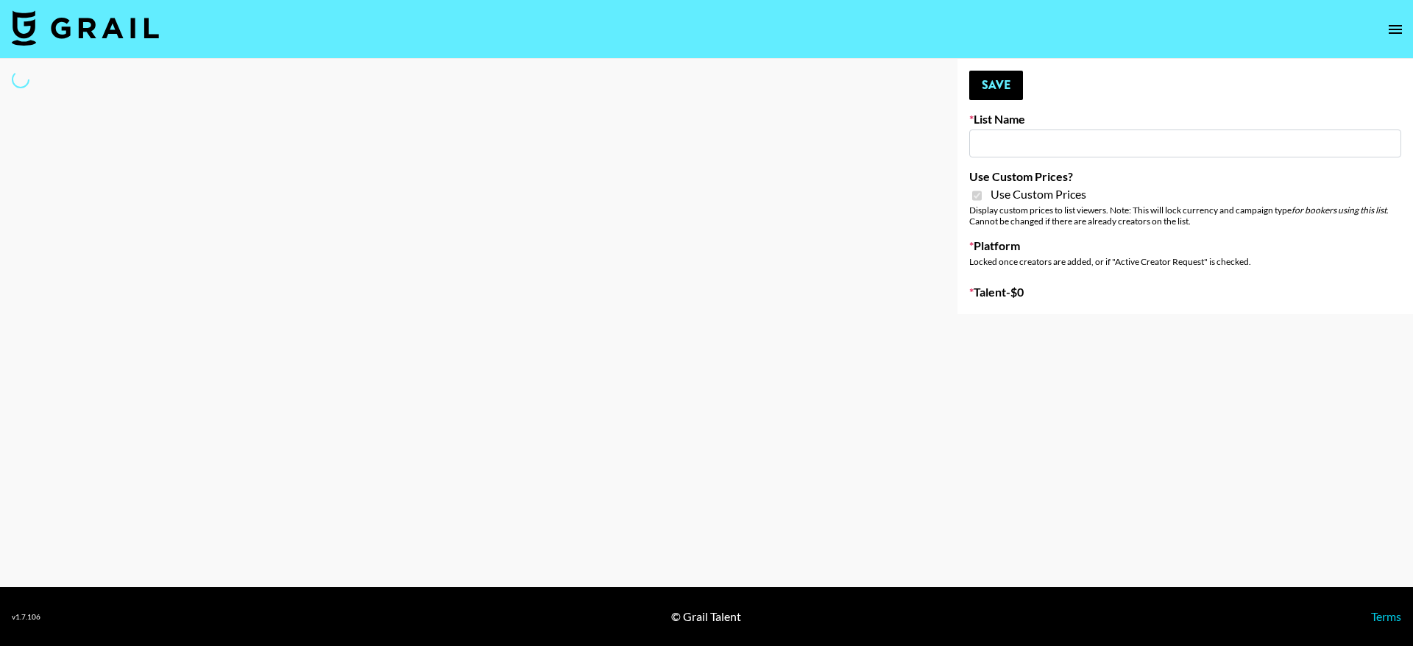
type input "Twodots ([DATE])"
checkbox input "true"
select select "Brand"
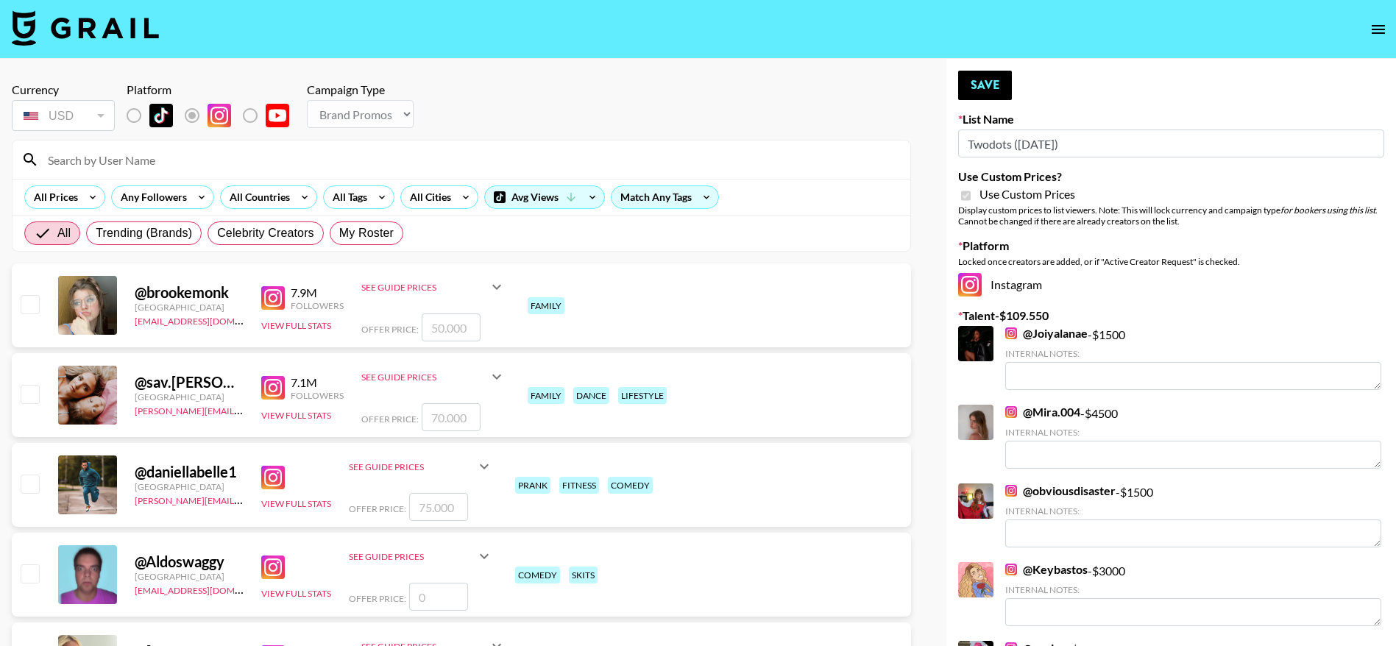
click at [168, 159] on input at bounding box center [470, 160] width 862 height 24
type input "kayang"
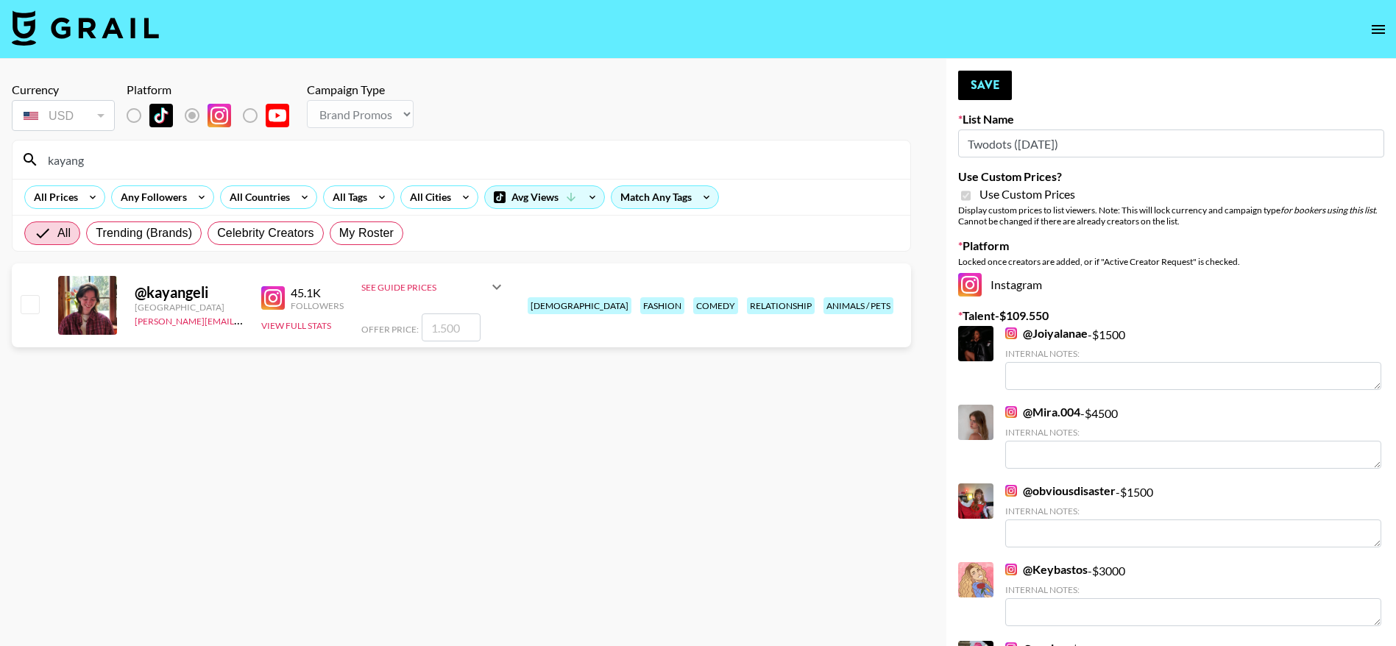
click at [29, 310] on input "checkbox" at bounding box center [30, 304] width 18 height 18
checkbox input "true"
drag, startPoint x: 467, startPoint y: 330, endPoint x: 405, endPoint y: 322, distance: 62.2
click at [405, 322] on div "Offer Price: 1500" at bounding box center [433, 327] width 144 height 28
type input "2000"
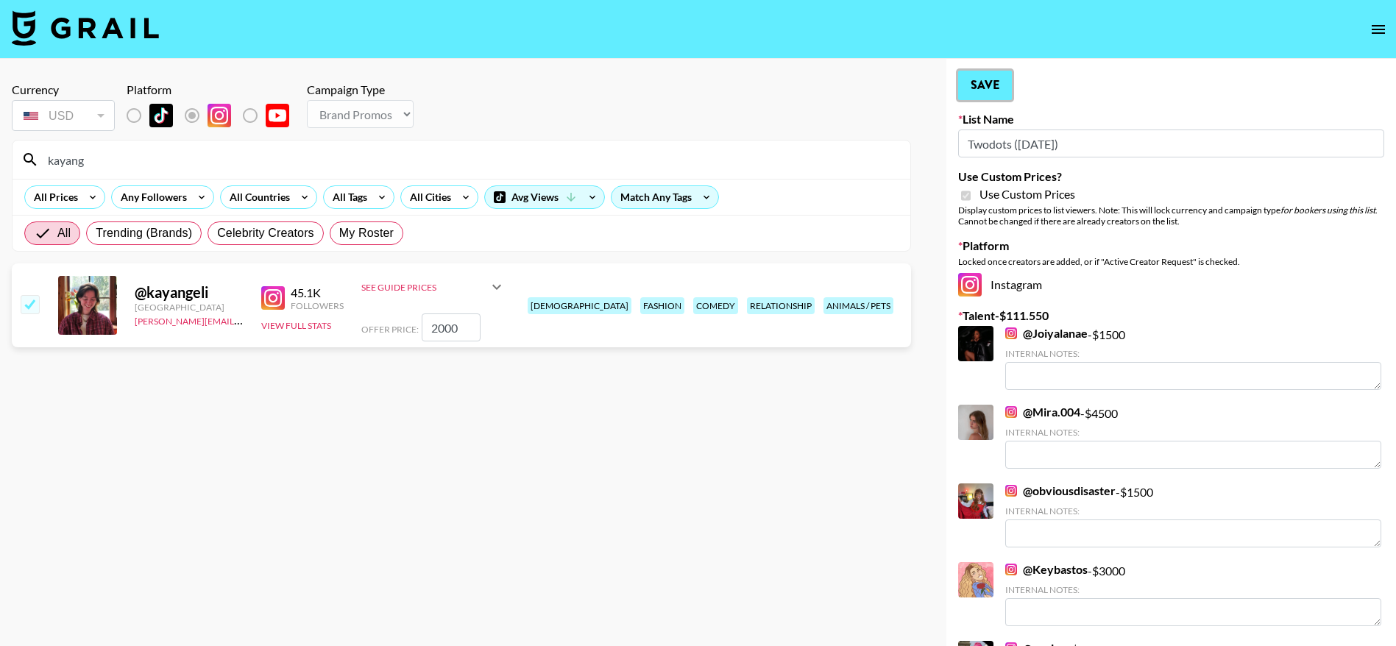
click at [995, 86] on button "Save" at bounding box center [985, 85] width 54 height 29
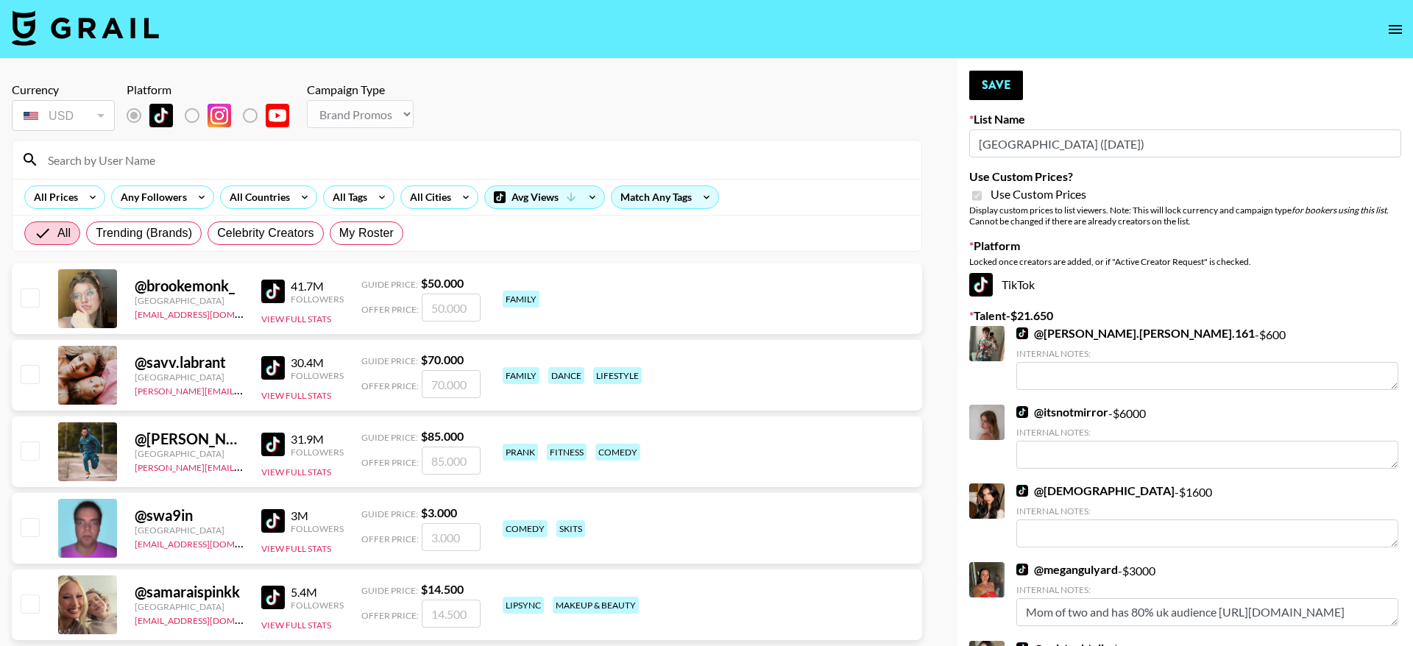
select select "Brand"
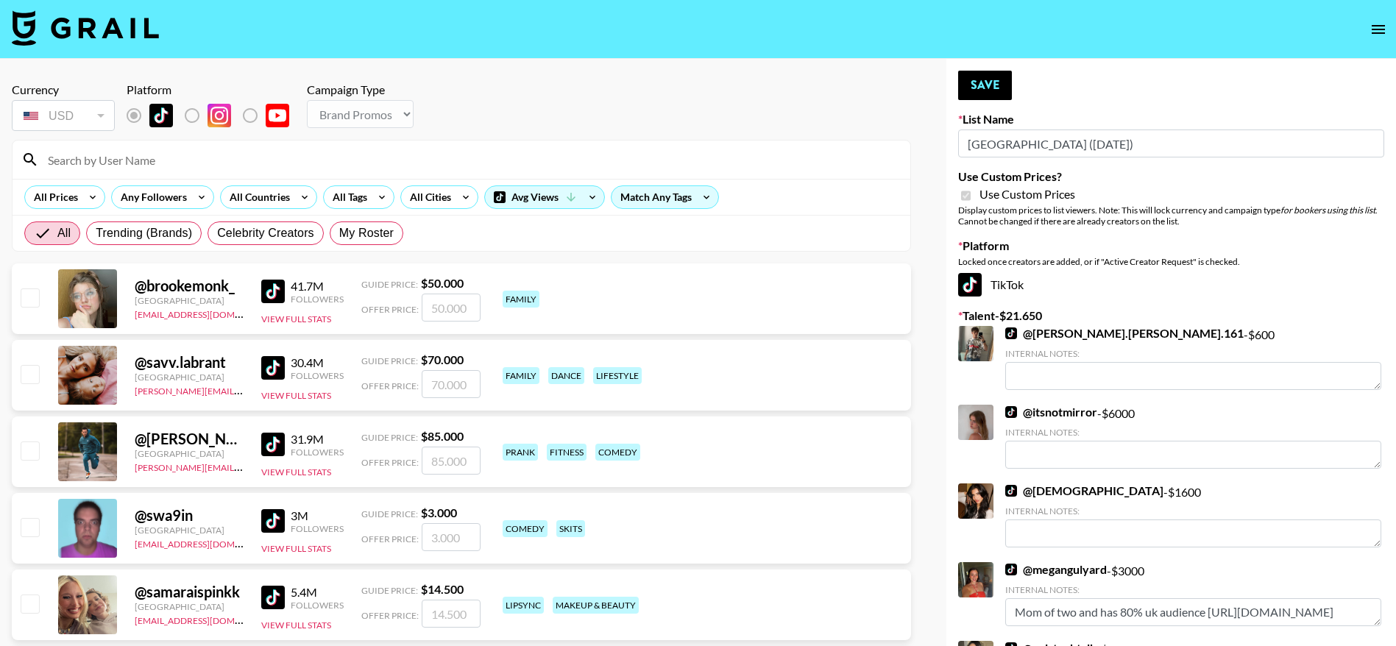
click at [124, 155] on input at bounding box center [470, 160] width 862 height 24
type input "kayang"
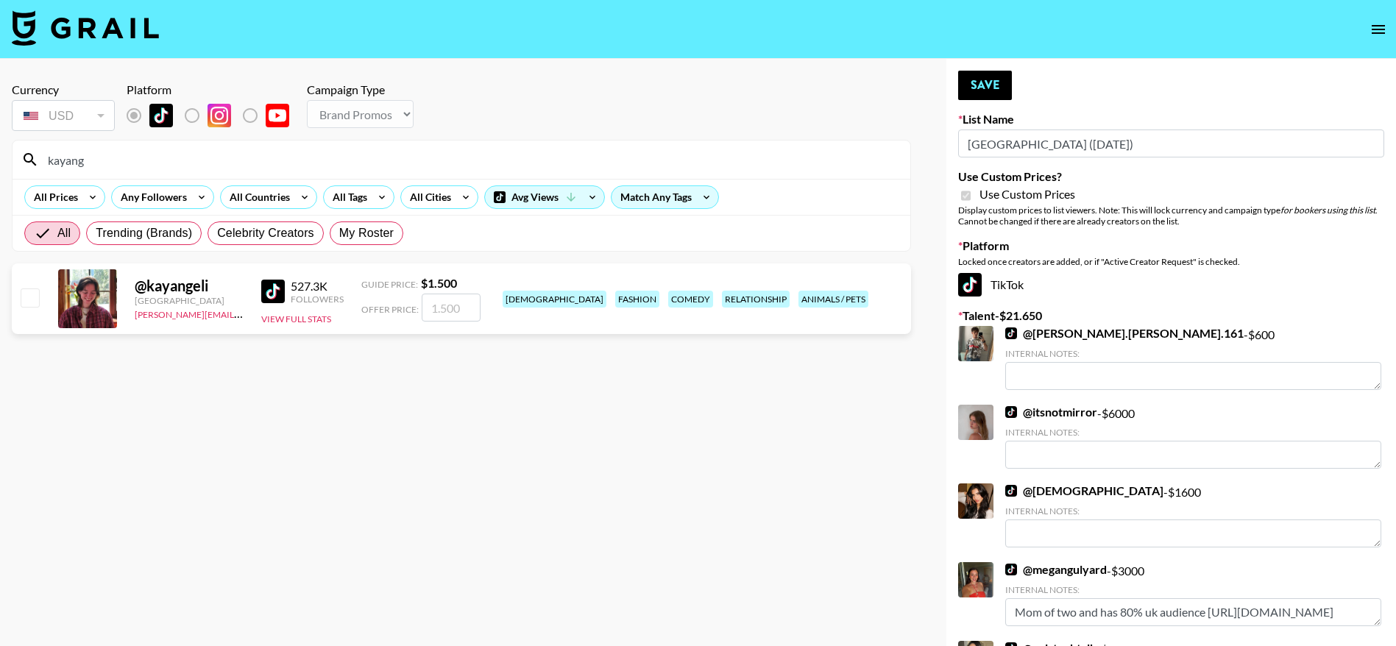
click at [26, 299] on input "checkbox" at bounding box center [30, 297] width 18 height 18
checkbox input "true"
type input "1500"
click at [977, 88] on button "Save" at bounding box center [985, 85] width 54 height 29
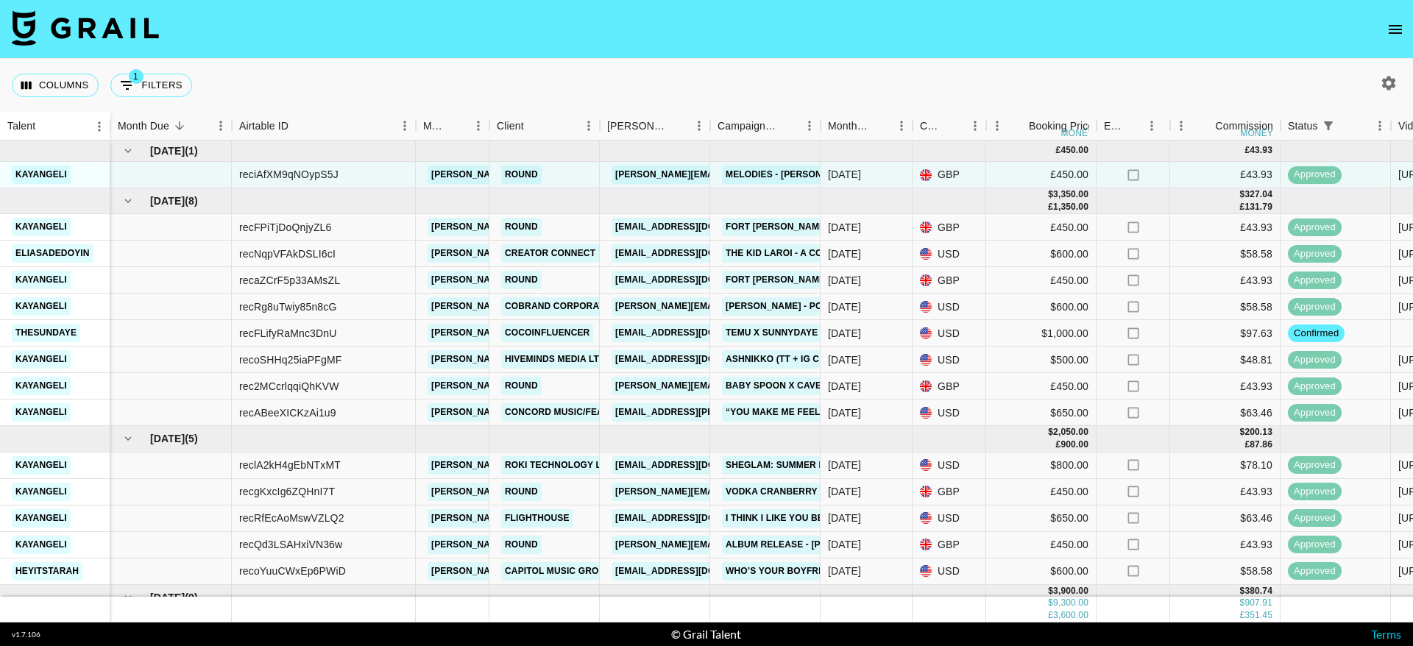
click at [105, 27] on img at bounding box center [85, 27] width 147 height 35
click at [106, 6] on nav at bounding box center [706, 29] width 1413 height 59
click at [115, 35] on img at bounding box center [85, 27] width 147 height 35
click at [1401, 26] on icon "open drawer" at bounding box center [1395, 30] width 18 height 18
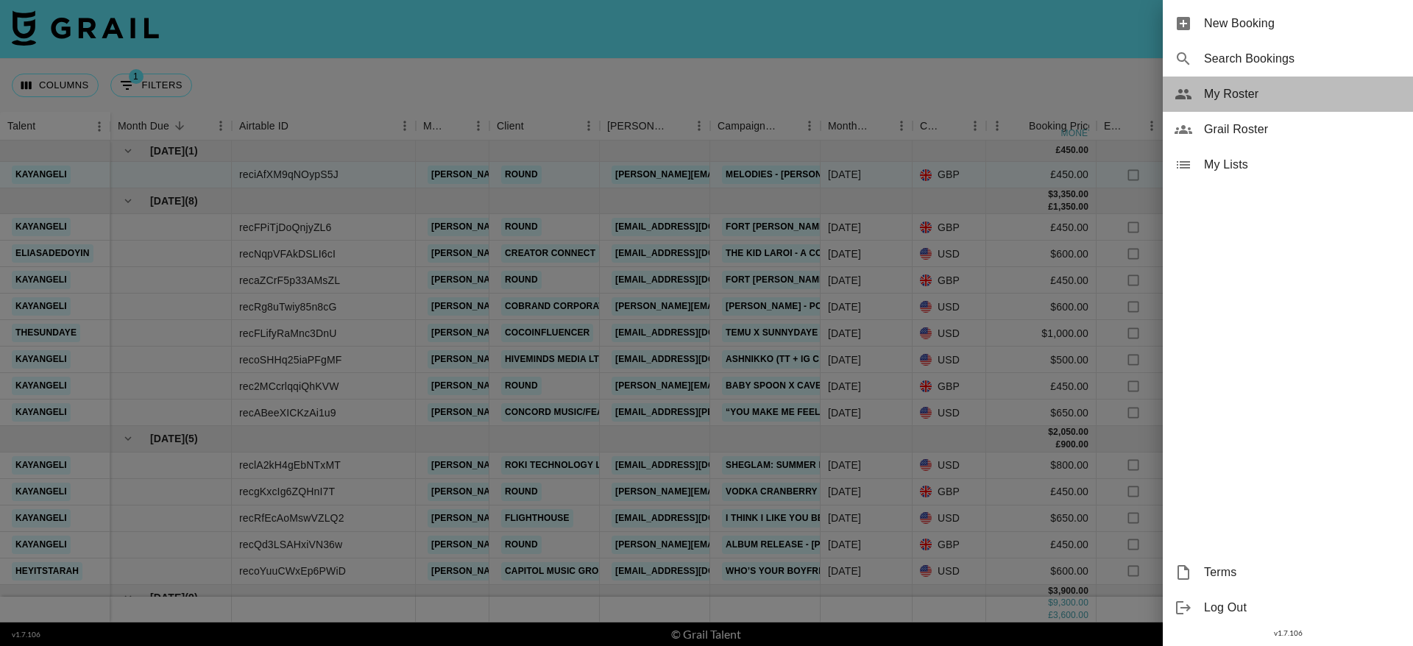
click at [1235, 93] on span "My Roster" at bounding box center [1302, 94] width 197 height 18
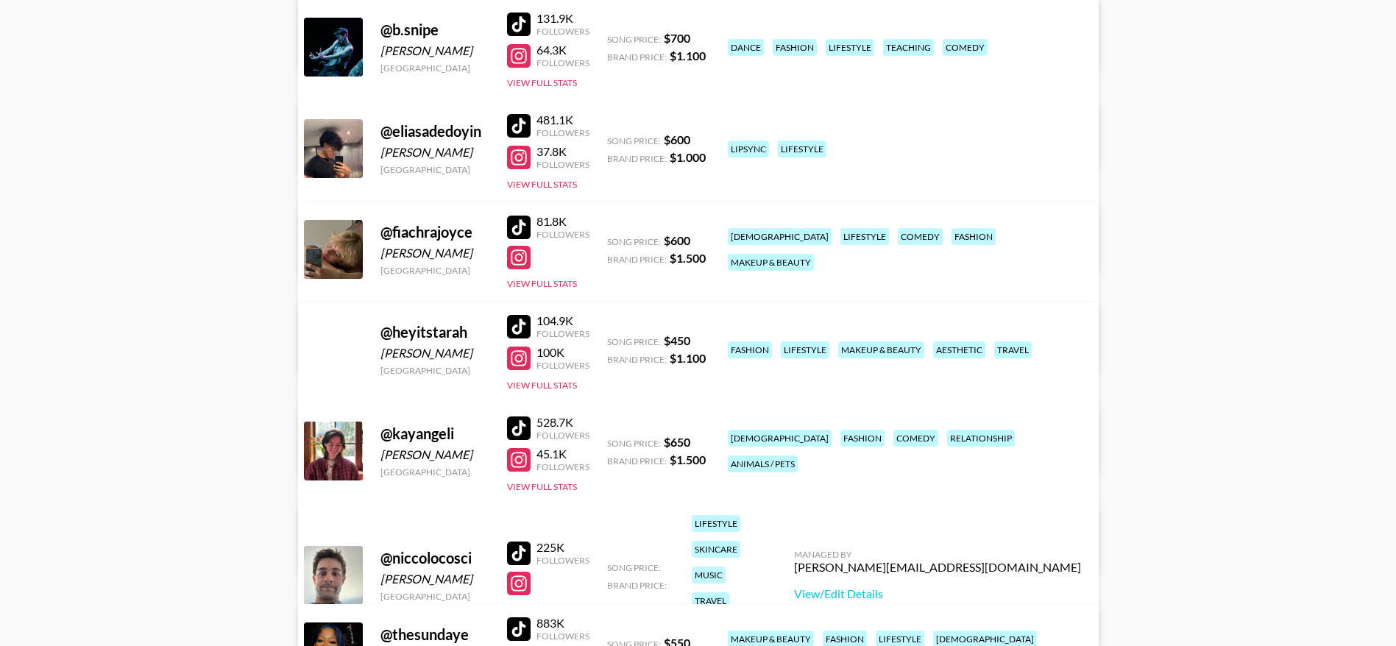
scroll to position [480, 0]
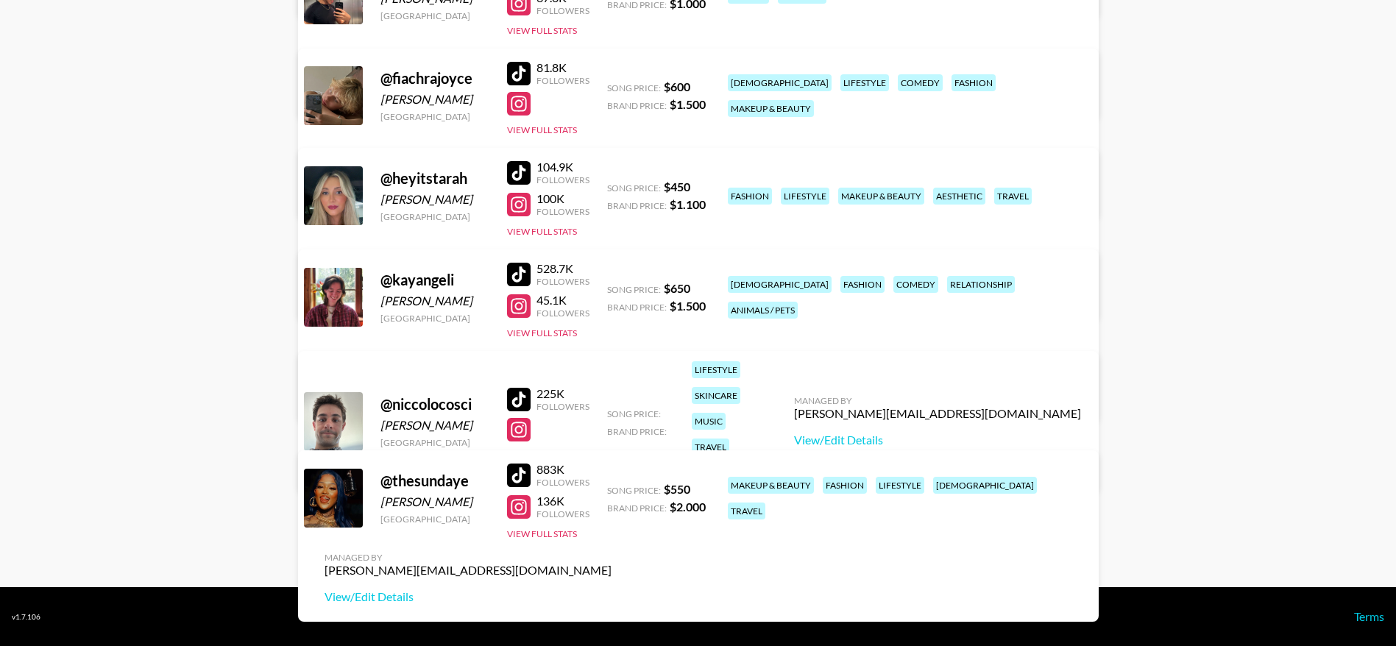
click at [518, 388] on div at bounding box center [519, 400] width 24 height 24
click at [523, 418] on div at bounding box center [519, 430] width 24 height 24
